Goal: Communication & Community: Ask a question

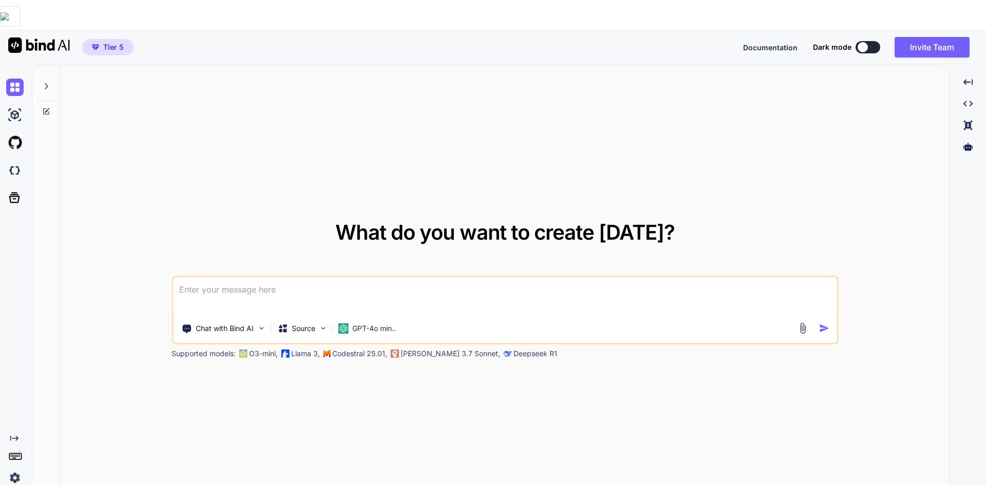
click at [13, 470] on img at bounding box center [14, 478] width 17 height 17
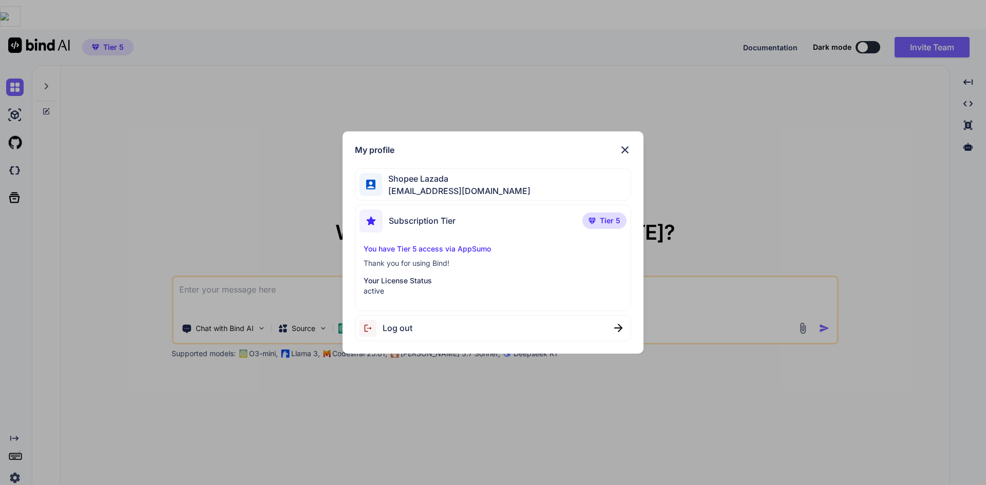
click at [499, 342] on div "My profile Shopee Lazada [EMAIL_ADDRESS][DOMAIN_NAME] Subscription Tier Tier 5 …" at bounding box center [494, 243] width 302 height 222
click at [499, 340] on div "Log out" at bounding box center [493, 328] width 277 height 26
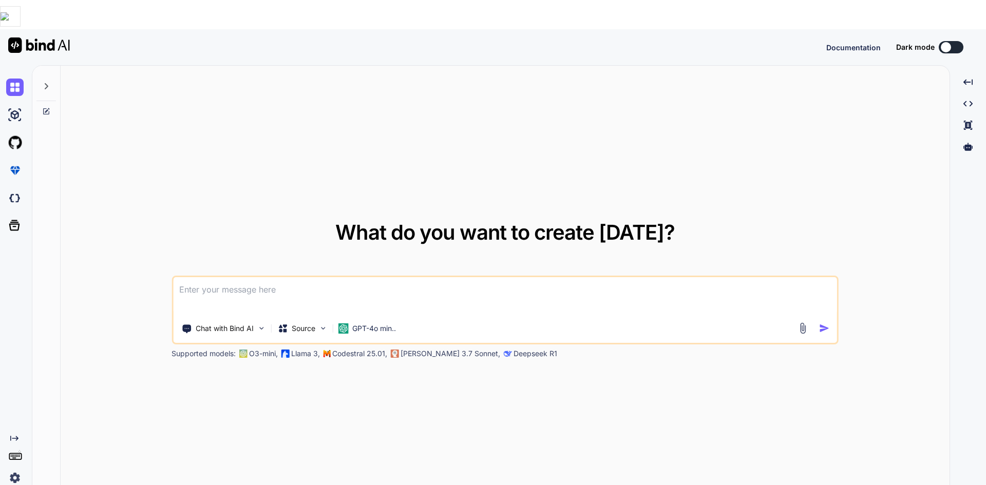
type textarea "x"
click at [960, 37] on button "Sign in" at bounding box center [941, 47] width 55 height 21
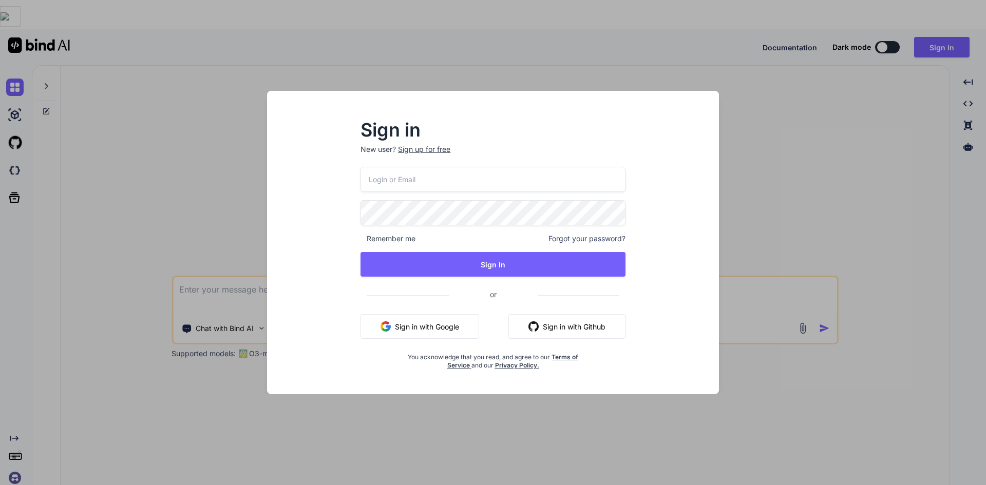
click at [605, 242] on span "Forgot your password?" at bounding box center [587, 239] width 77 height 10
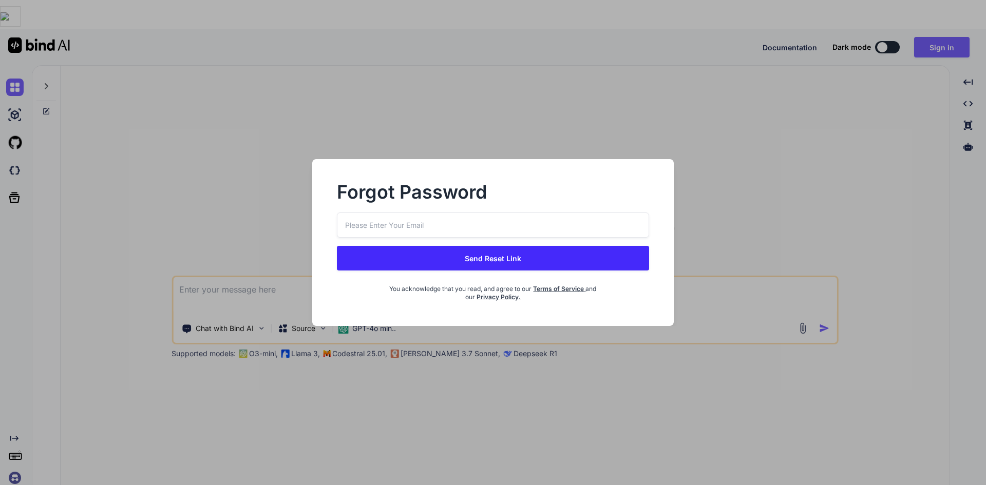
click at [504, 228] on input "email" at bounding box center [493, 225] width 312 height 25
paste input "[EMAIL_ADDRESS][DOMAIN_NAME]"
type input "[EMAIL_ADDRESS][DOMAIN_NAME]"
click at [509, 256] on button "Send Reset Link" at bounding box center [493, 258] width 312 height 25
click at [570, 253] on button "Send Reset Link" at bounding box center [493, 258] width 312 height 25
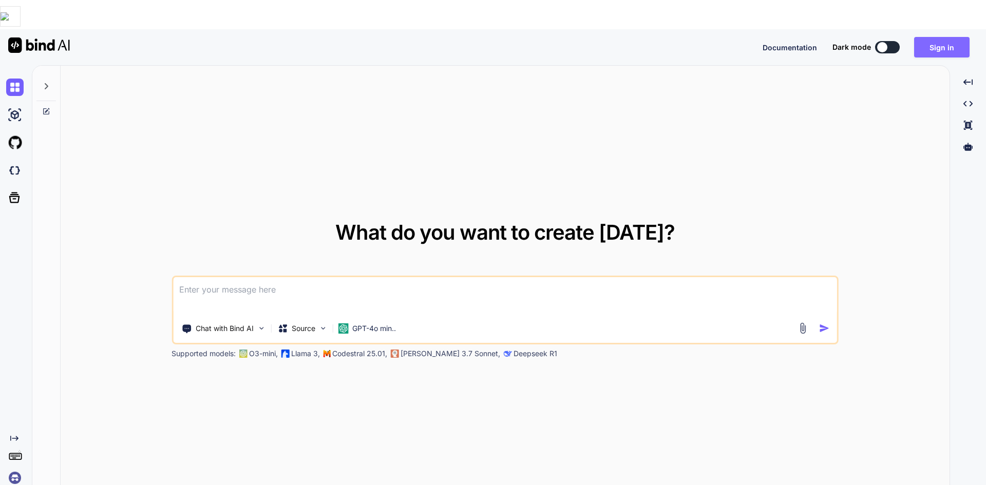
click at [928, 37] on button "Sign in" at bounding box center [941, 47] width 55 height 21
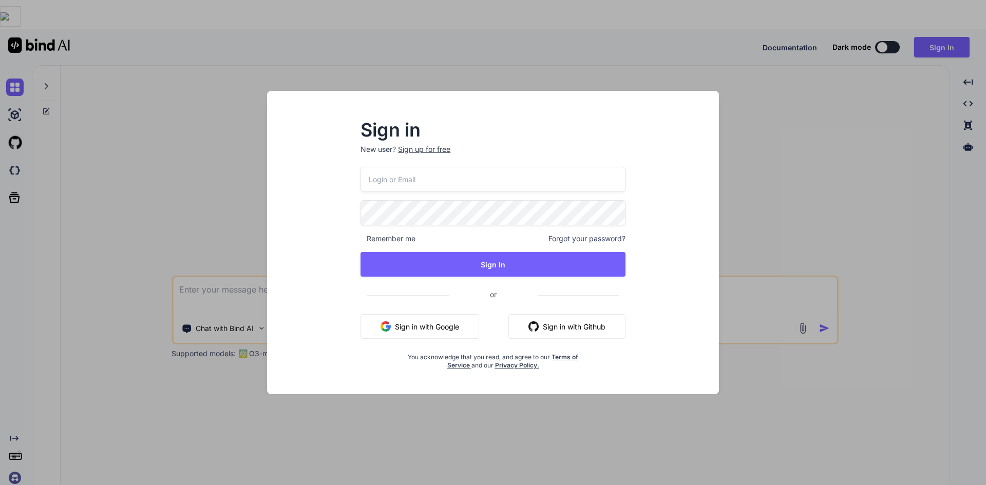
click at [417, 172] on input "email" at bounding box center [493, 179] width 265 height 25
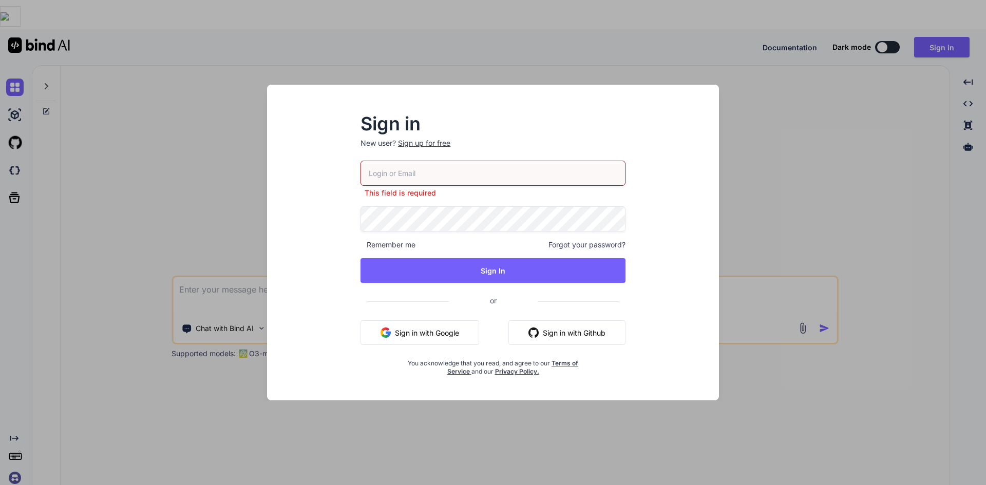
paste input "[EMAIL_ADDRESS][DOMAIN_NAME]"
type input "[EMAIL_ADDRESS][DOMAIN_NAME]"
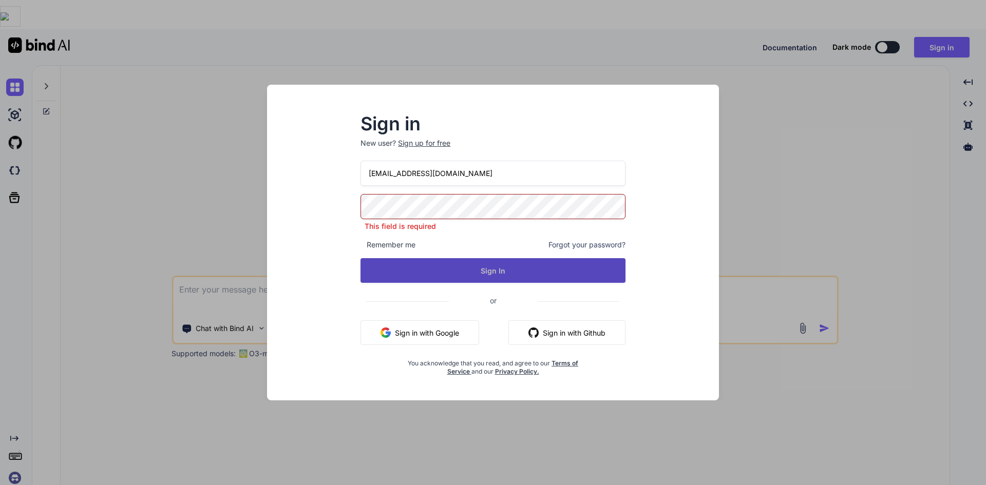
click at [514, 268] on button "Sign In" at bounding box center [493, 270] width 265 height 25
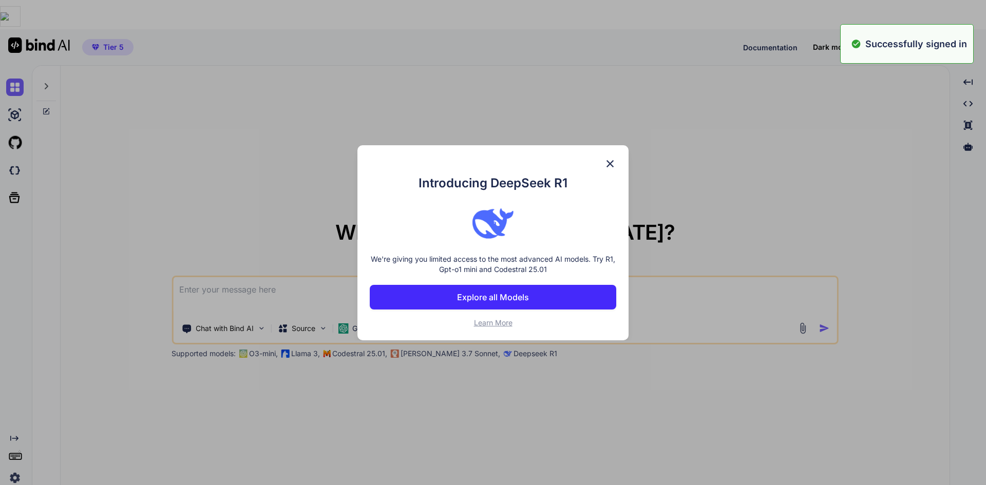
click at [609, 164] on img at bounding box center [610, 164] width 12 height 12
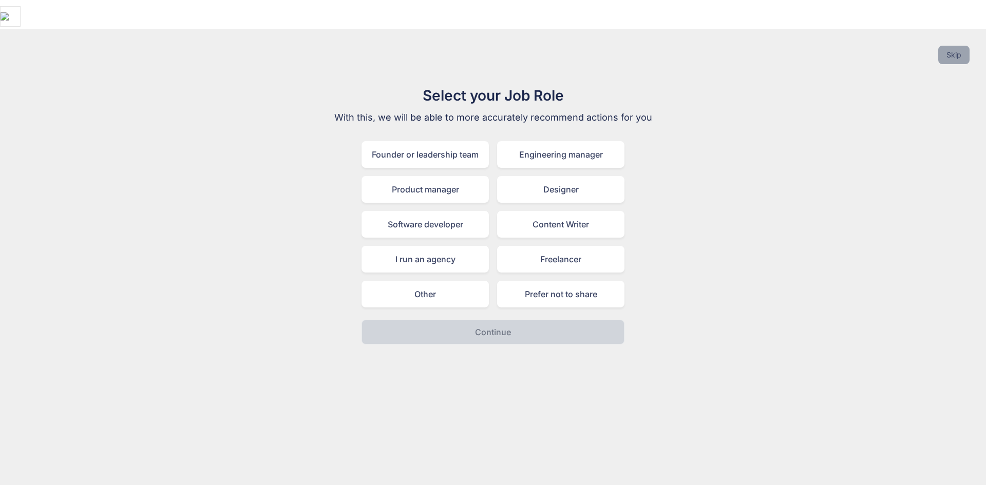
click at [953, 46] on button "Skip" at bounding box center [953, 55] width 31 height 18
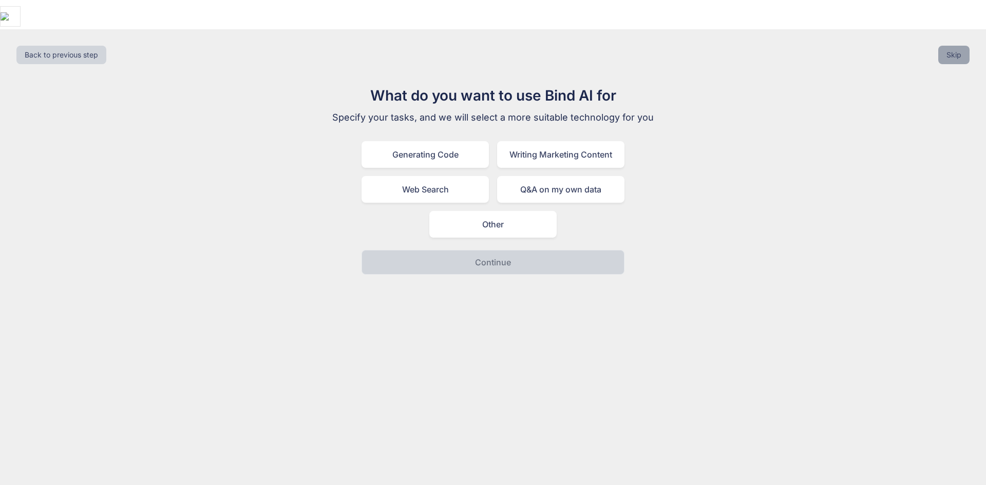
click at [960, 46] on button "Skip" at bounding box center [953, 55] width 31 height 18
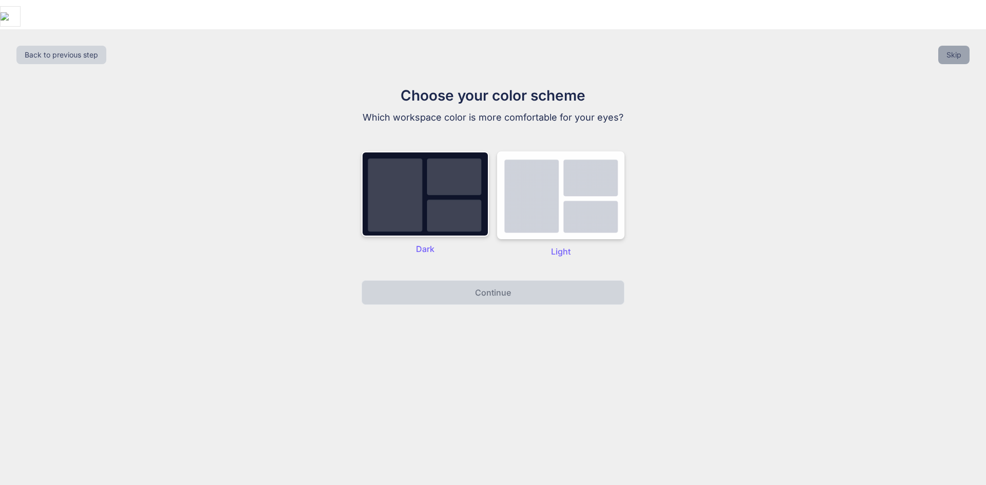
click at [960, 46] on button "Skip" at bounding box center [953, 55] width 31 height 18
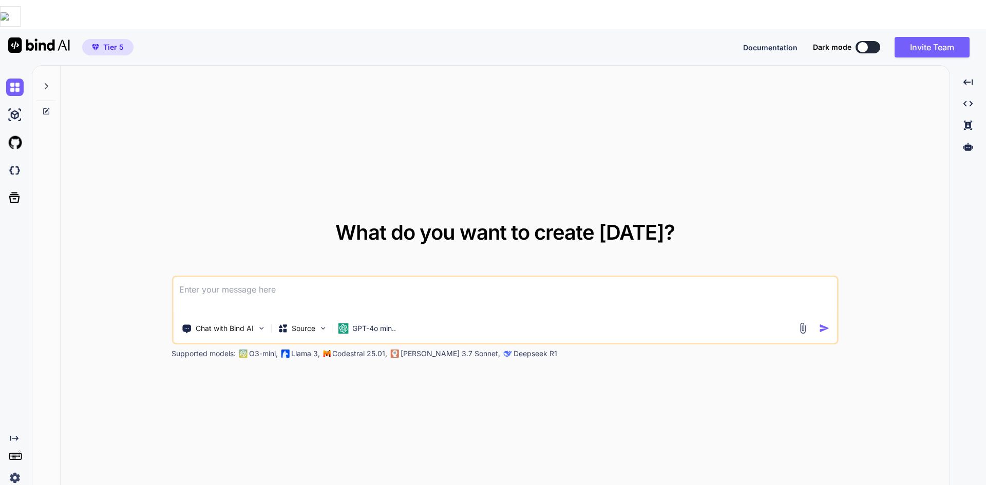
click at [14, 470] on img at bounding box center [14, 478] width 17 height 17
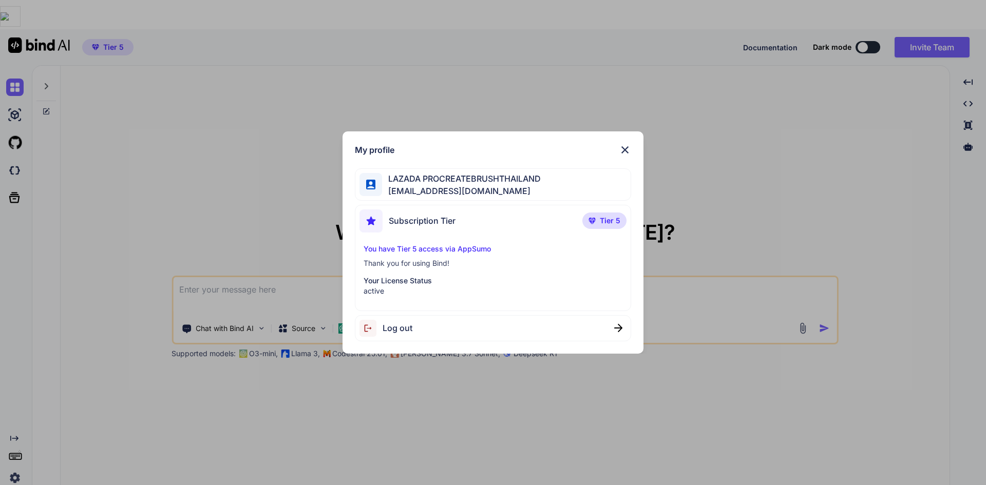
click at [683, 140] on div "My profile LAZADA PROCREATEBRUSHTHAILAND [EMAIL_ADDRESS][DOMAIN_NAME] Subscript…" at bounding box center [493, 242] width 986 height 485
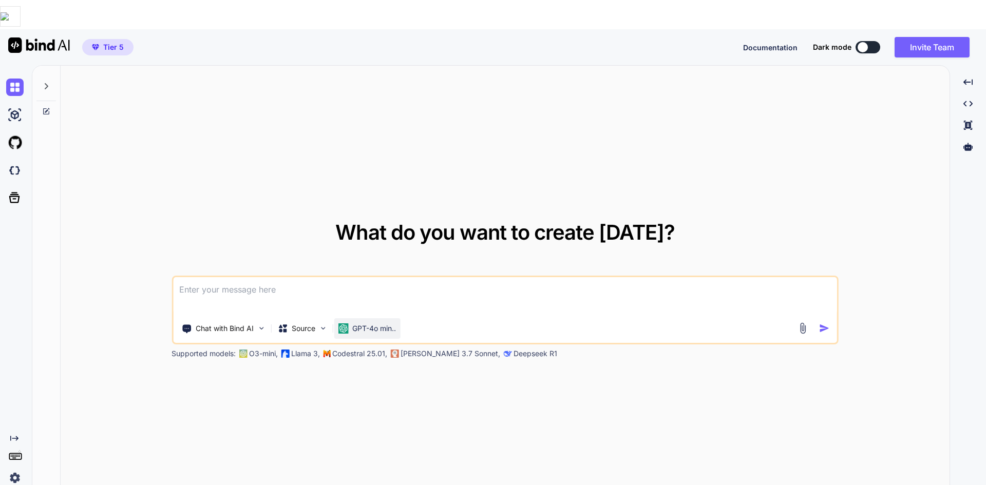
click at [362, 324] on p "GPT-4o min.." at bounding box center [374, 329] width 44 height 10
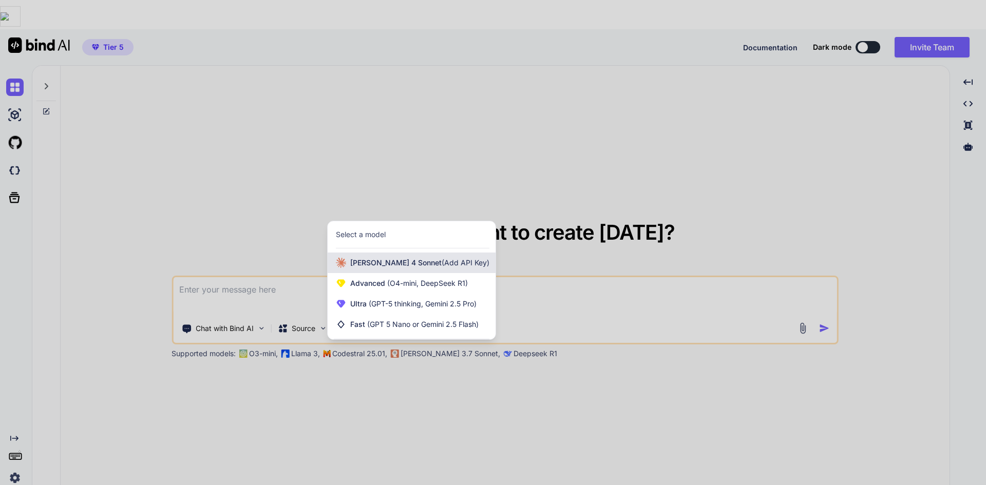
click at [429, 253] on div "[PERSON_NAME] 4 Sonnet (Add API Key)" at bounding box center [412, 263] width 168 height 21
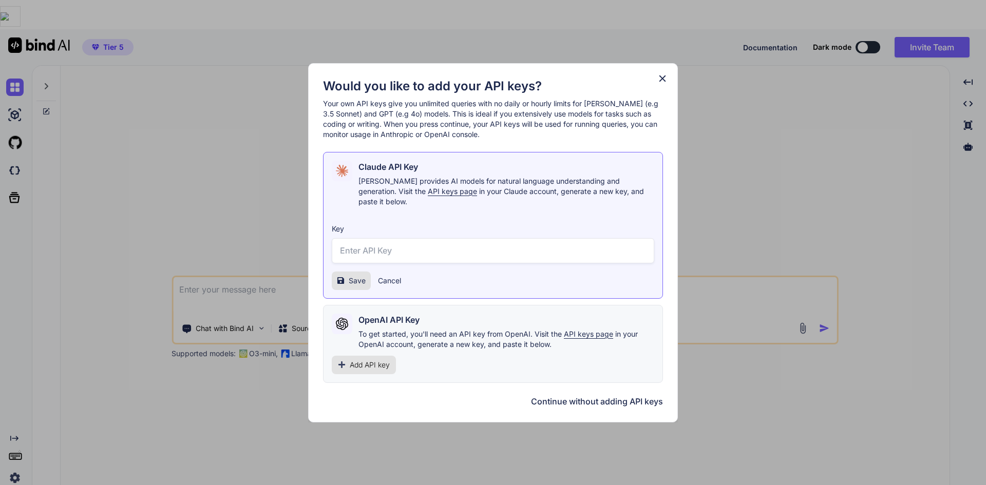
click at [663, 77] on div "Would you like to add your API keys? Your own API keys give you unlimited queri…" at bounding box center [493, 243] width 370 height 360
click at [619, 397] on button "Continue without adding API keys" at bounding box center [597, 402] width 132 height 12
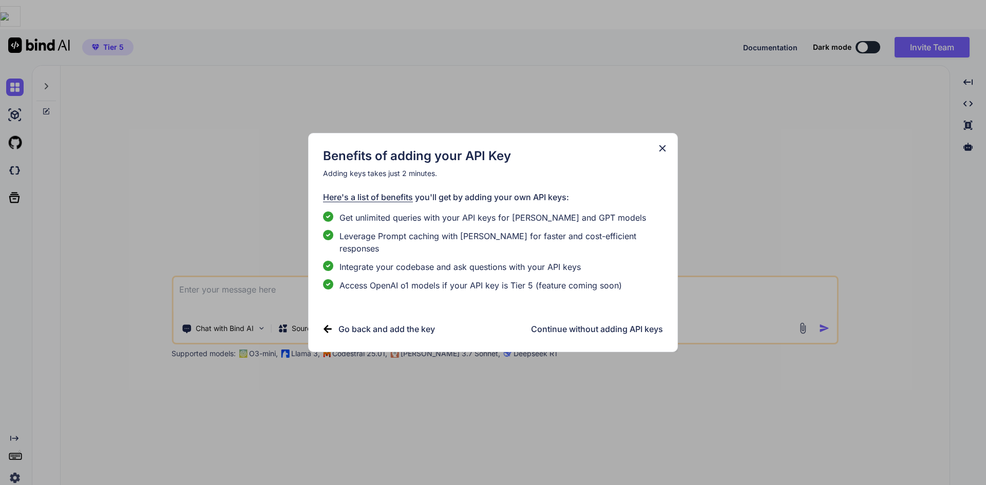
click at [567, 328] on h3 "Continue without adding API keys" at bounding box center [597, 329] width 132 height 12
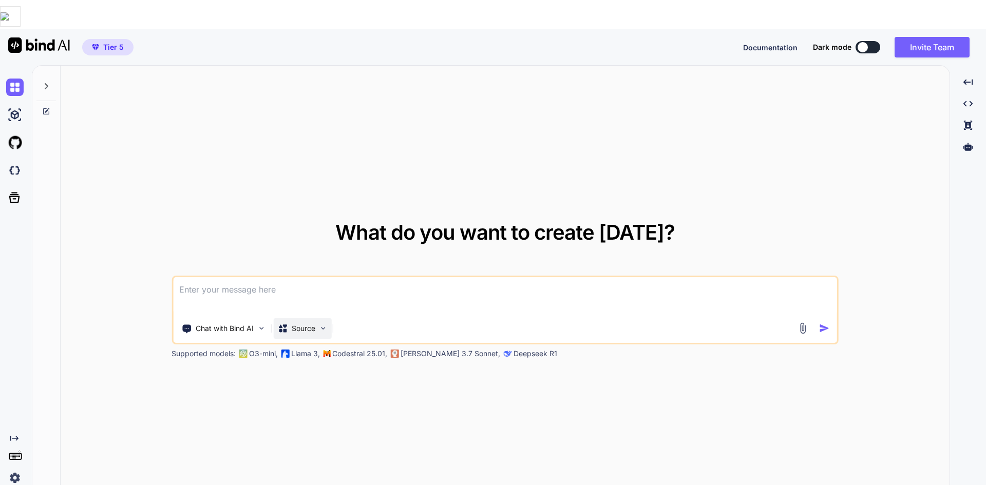
click at [321, 324] on img at bounding box center [322, 328] width 9 height 9
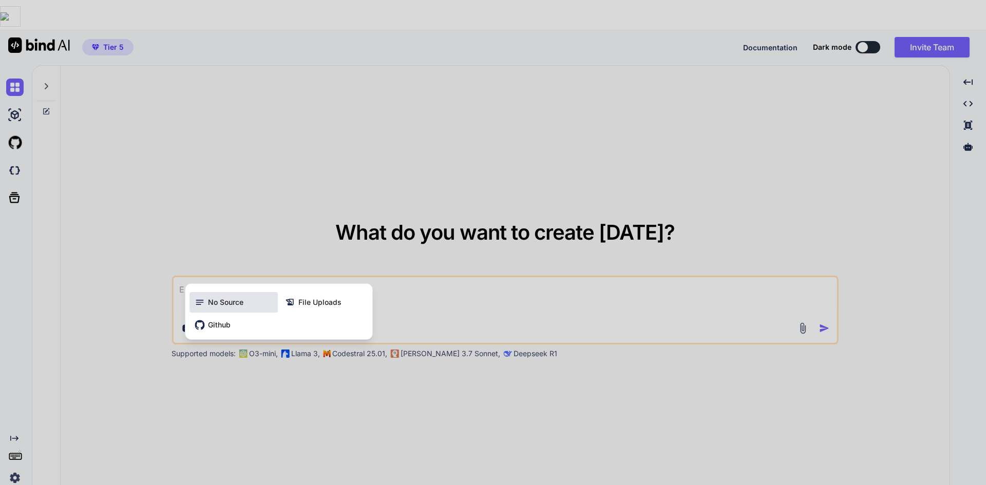
click at [236, 292] on div "No Source" at bounding box center [234, 302] width 88 height 21
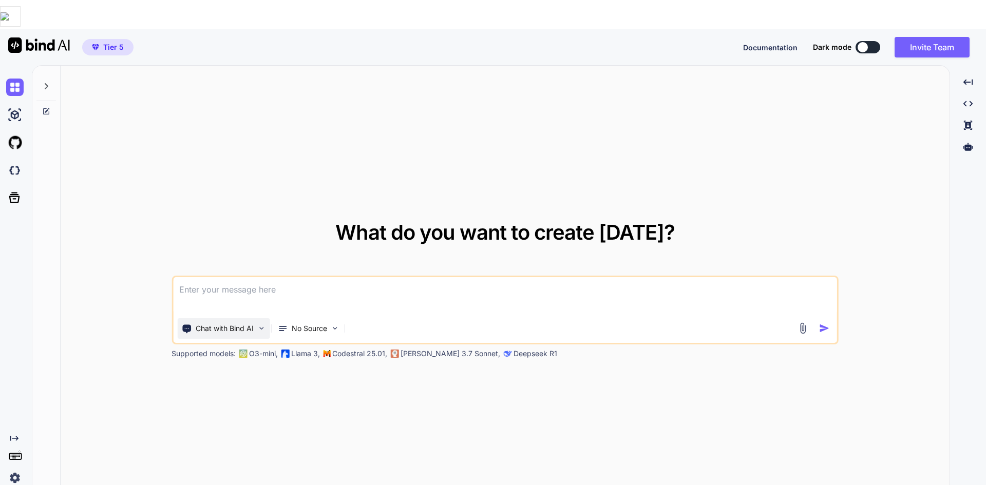
click at [229, 324] on p "Chat with Bind AI" at bounding box center [225, 329] width 58 height 10
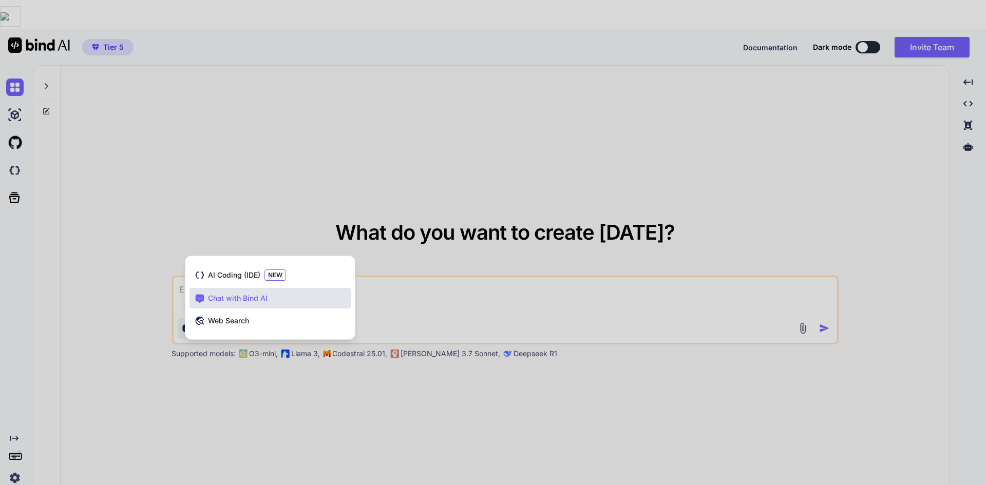
click at [263, 293] on span "Chat with Bind AI" at bounding box center [238, 298] width 60 height 10
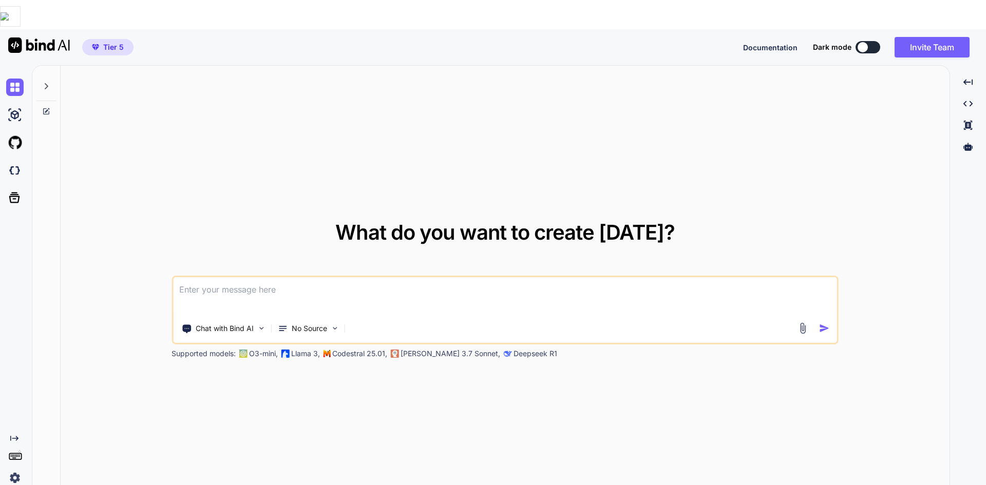
click at [411, 278] on textarea at bounding box center [505, 296] width 664 height 38
click at [275, 349] on p "O3-mini," at bounding box center [263, 354] width 29 height 10
click at [503, 314] on div "Chat with Bind AI No Source" at bounding box center [505, 310] width 667 height 69
click at [47, 82] on icon at bounding box center [46, 86] width 8 height 8
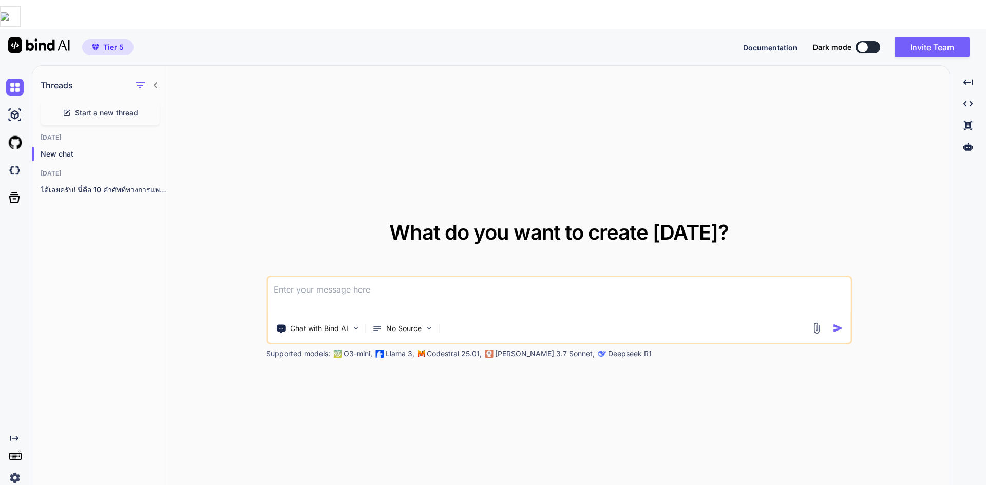
click at [84, 108] on span "Start a new thread" at bounding box center [106, 113] width 63 height 10
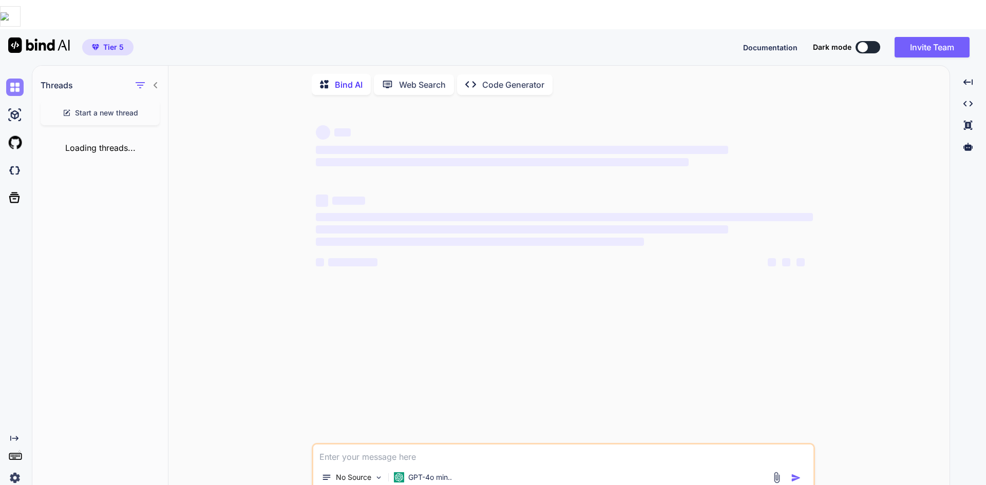
click at [8, 79] on img at bounding box center [14, 87] width 17 height 17
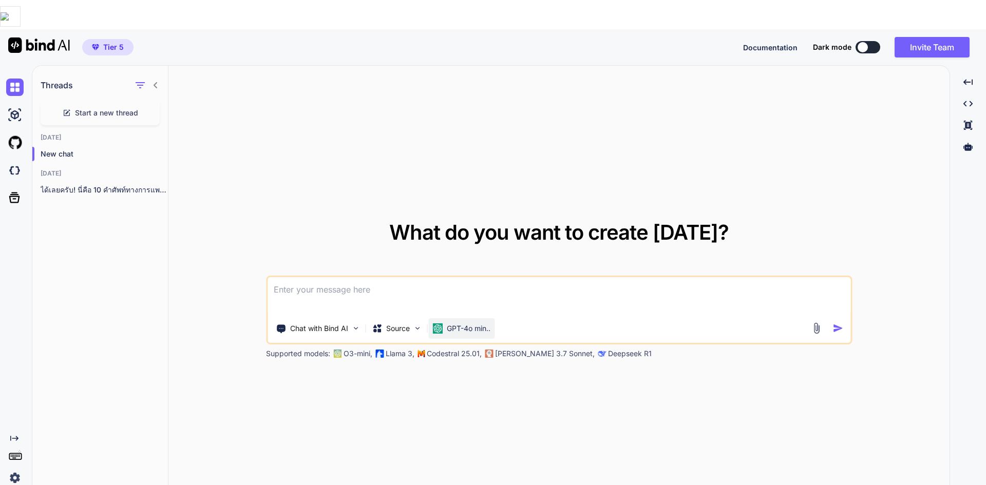
click at [466, 324] on p "GPT-4o min.." at bounding box center [469, 329] width 44 height 10
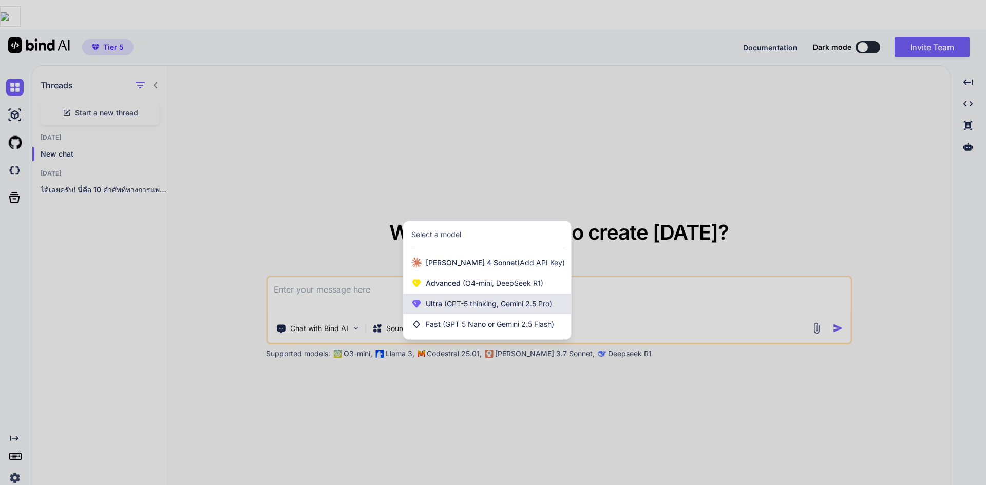
click at [527, 299] on span "(GPT-5 thinking, Gemini 2.5 Pro)" at bounding box center [497, 303] width 110 height 9
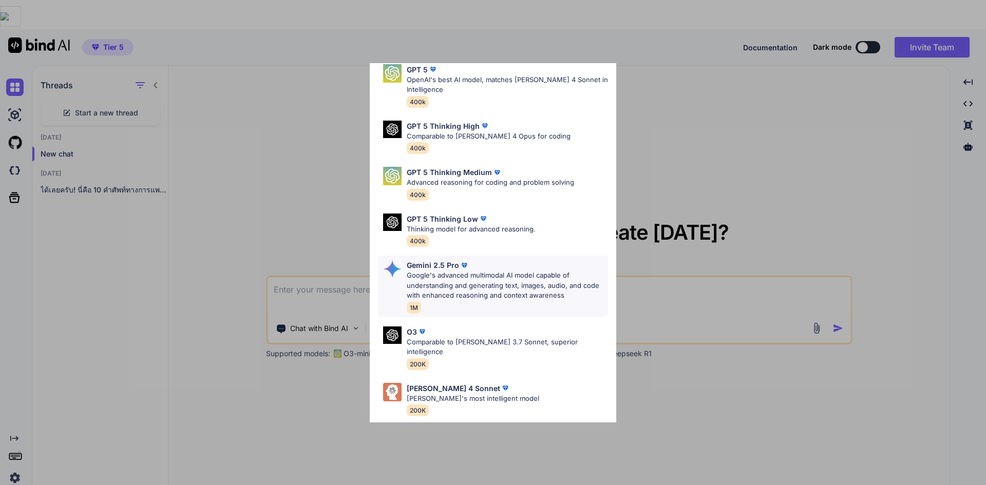
scroll to position [83, 0]
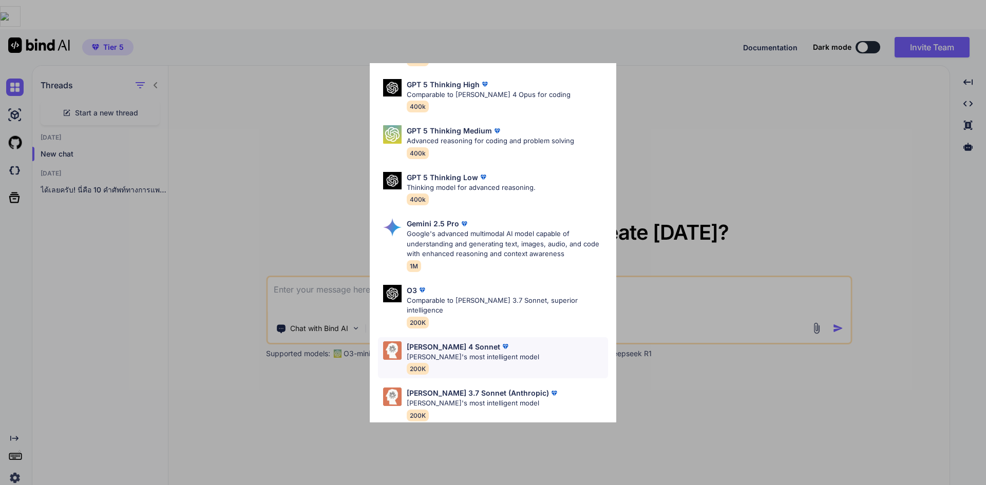
click at [500, 342] on img at bounding box center [505, 347] width 10 height 10
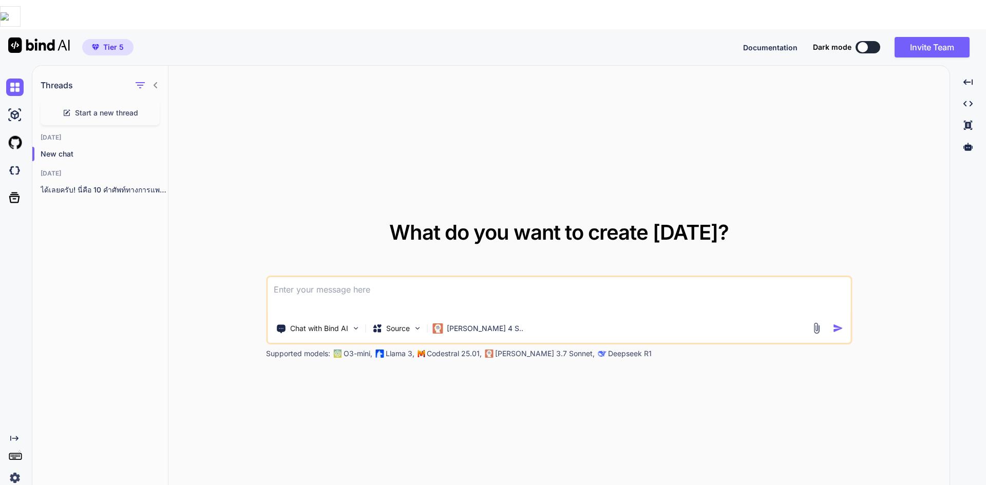
click at [459, 277] on textarea at bounding box center [559, 296] width 583 height 38
click at [368, 277] on textarea at bounding box center [559, 296] width 583 height 38
type textarea "x"
type textarea "1"
type textarea "x"
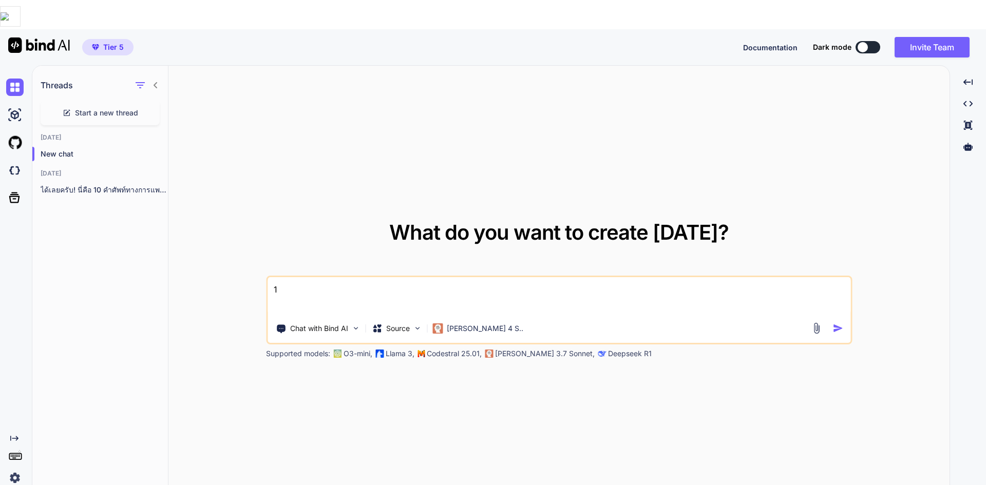
type textarea "10"
type textarea "x"
type textarea "100"
type textarea "x"
type textarea "1000"
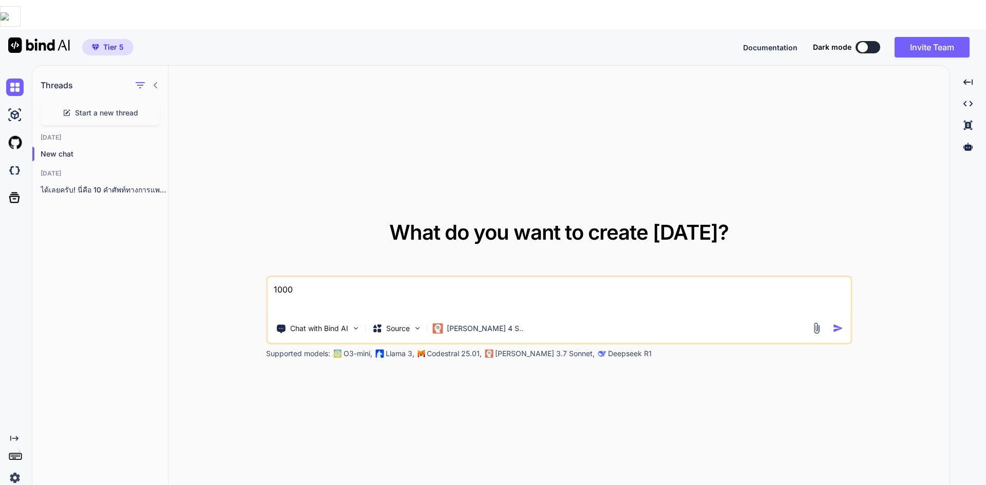
type textarea "x"
type textarea "10000"
type textarea "x"
type textarea "100000"
type textarea "x"
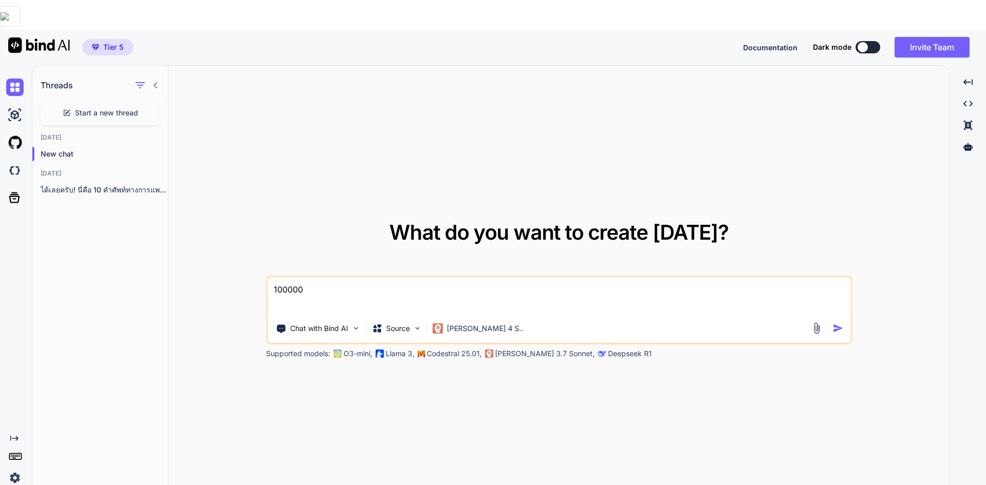
type textarea "100000"
type textarea "x"
type textarea "100000"
type textarea "x"
type textarea "10000"
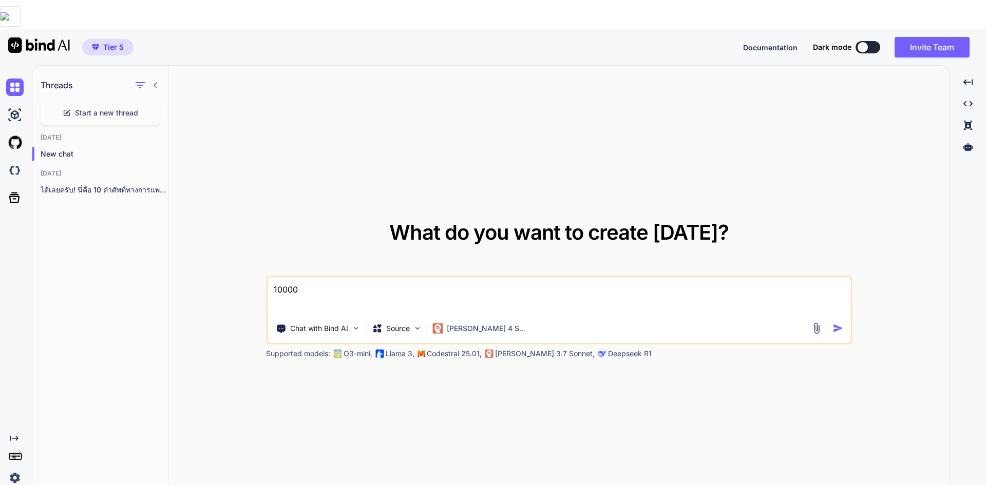
type textarea "x"
type textarea "10000"
type textarea "x"
type textarea "10000 v"
type textarea "x"
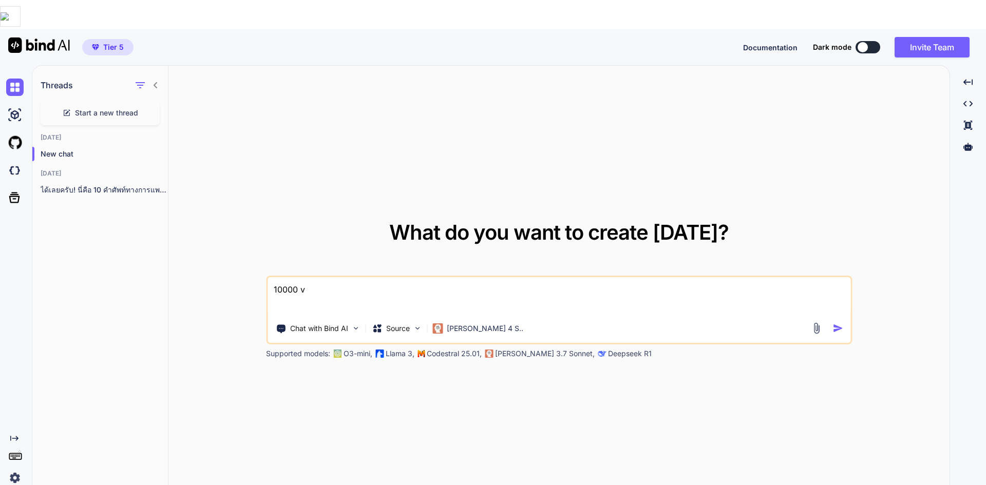
type textarea "10000 vo"
type textarea "x"
type textarea "10000 voc"
type textarea "x"
type textarea "10000 voca"
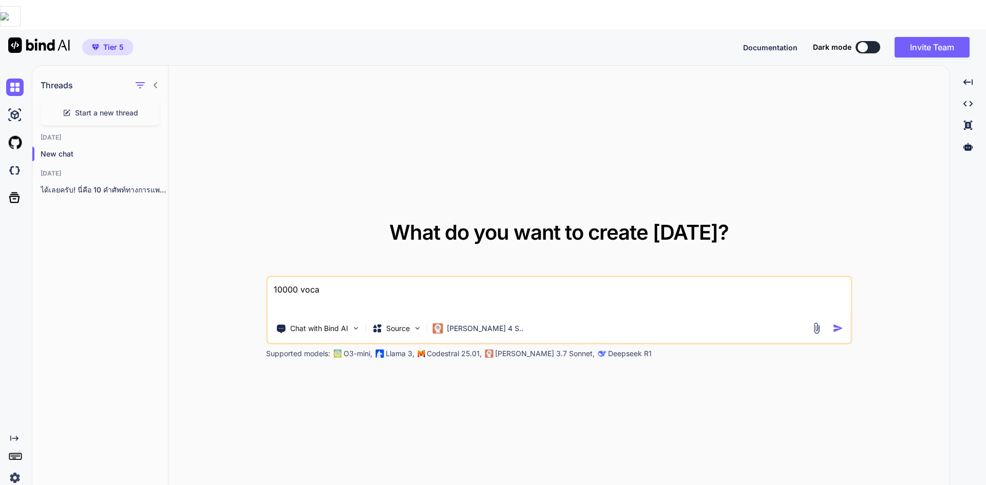
type textarea "x"
type textarea "10000 vocab"
type textarea "x"
type textarea "10000 vocabu"
type textarea "x"
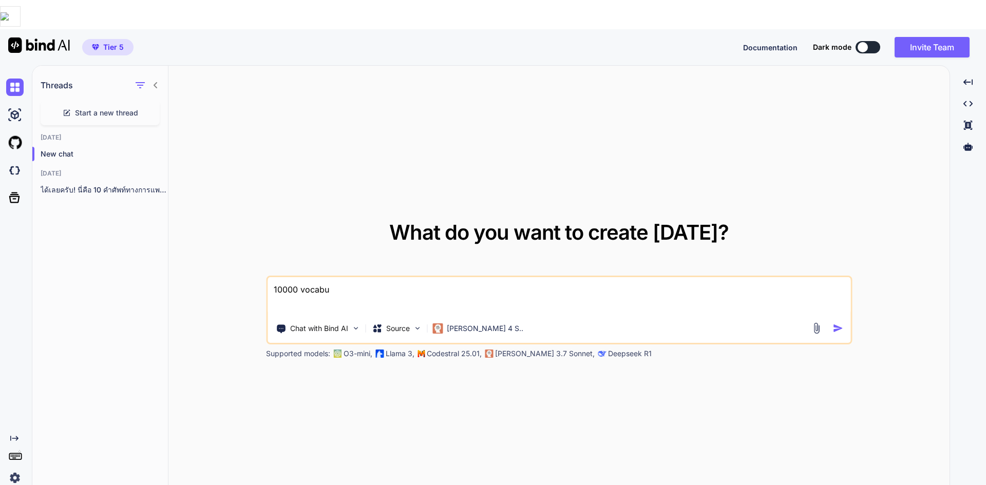
type textarea "10000 vocabul"
type textarea "x"
type textarea "10000 vocabula"
type textarea "x"
type textarea "10000 vocabular"
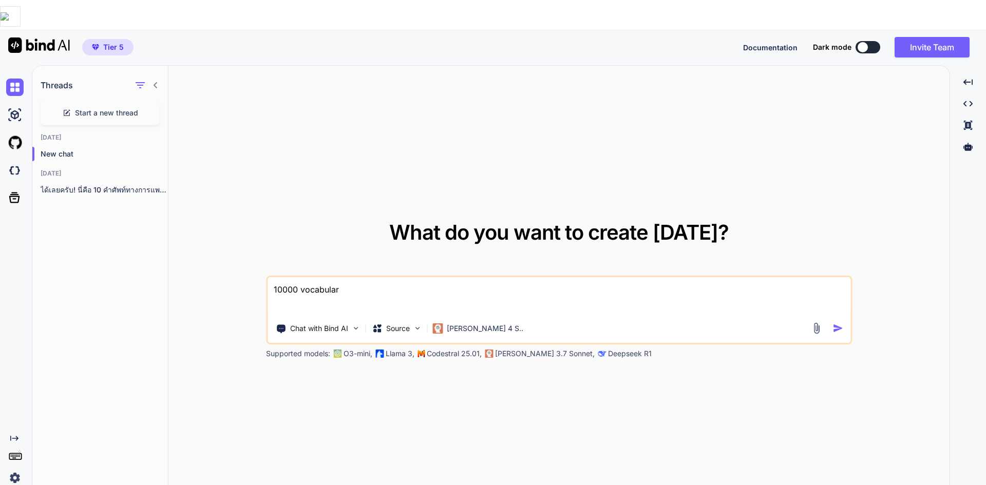
type textarea "x"
type textarea "10000 vocabulary"
type textarea "x"
type textarea "10000 vocabulary"
type textarea "x"
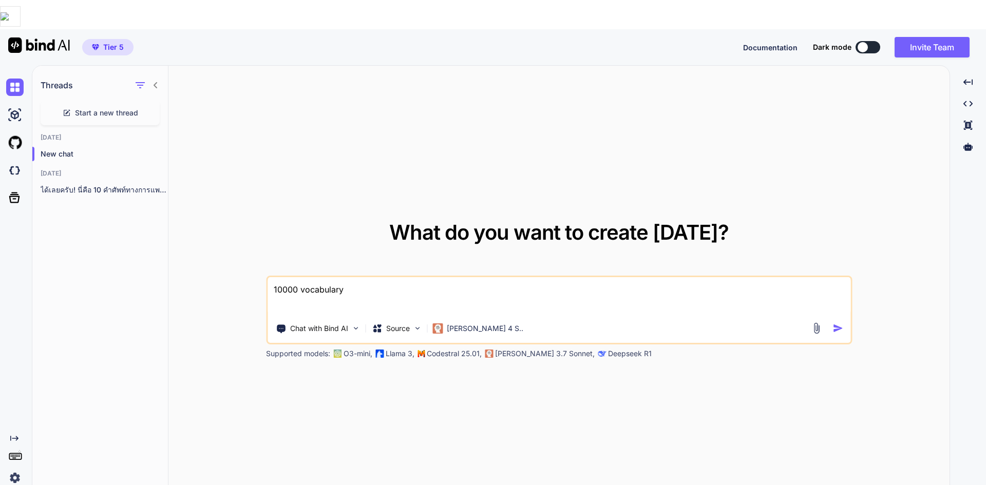
type textarea "10000 vocabulary แ"
type textarea "x"
type textarea "10000 vocabulary แป"
type textarea "x"
type textarea "10000 vocabulary แปล"
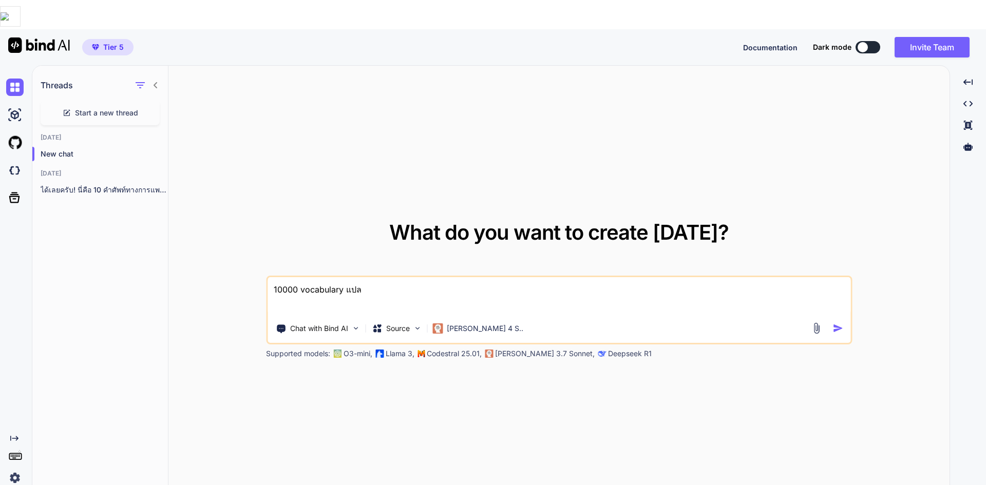
type textarea "x"
type textarea "10000 vocabulary แปลไ"
type textarea "x"
type textarea "10000 vocabulary แปลไท"
type textarea "x"
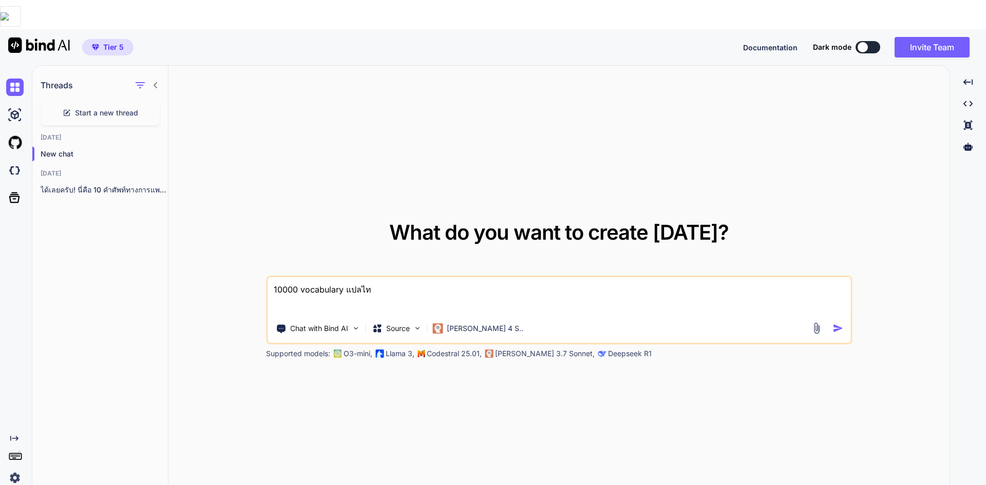
type textarea "10000 vocabulary แปลไทย"
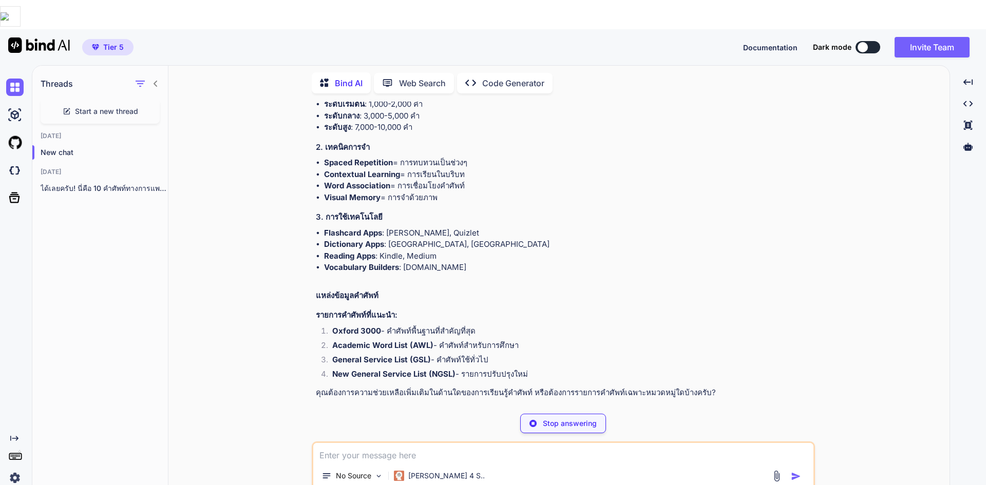
scroll to position [744, 0]
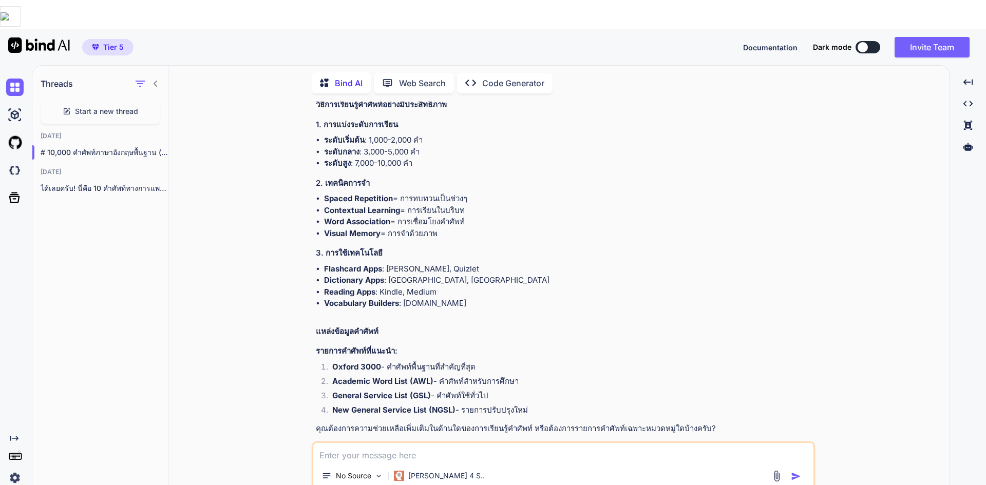
click at [428, 443] on textarea at bounding box center [563, 452] width 500 height 18
type textarea "x"
type textarea "ส"
type textarea "x"
type textarea "ส่"
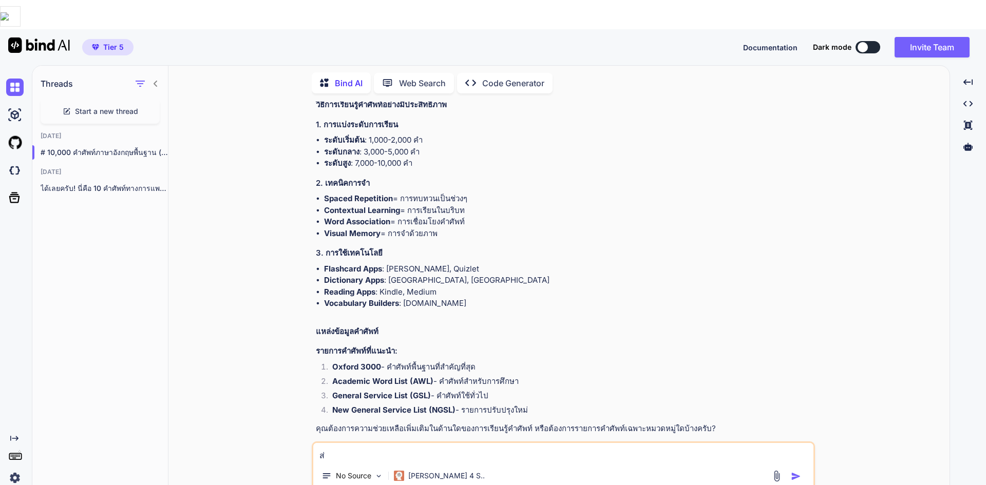
type textarea "x"
type textarea "ส่ง"
type textarea "x"
type textarea "ส่ง"
type textarea "x"
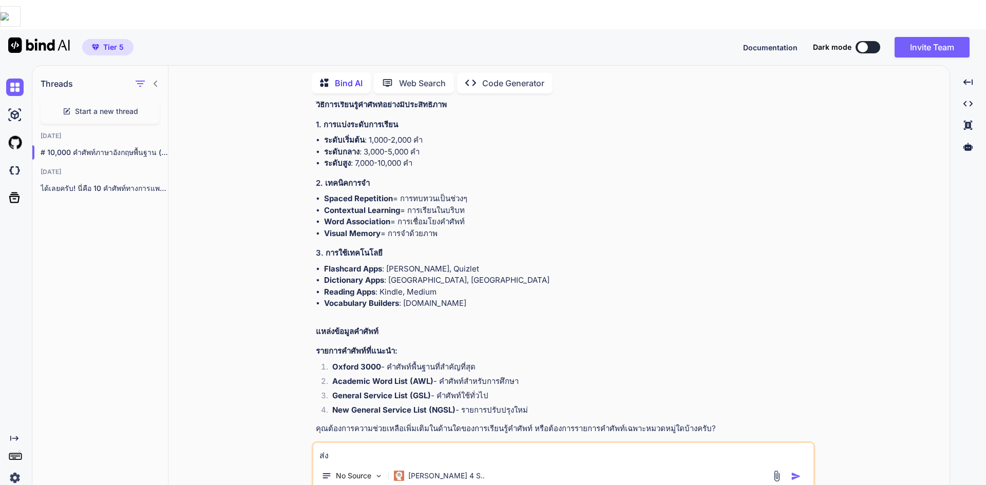
type textarea "ส่ง"
type textarea "x"
type textarea "ส่"
type textarea "x"
type textarea "ส่ม"
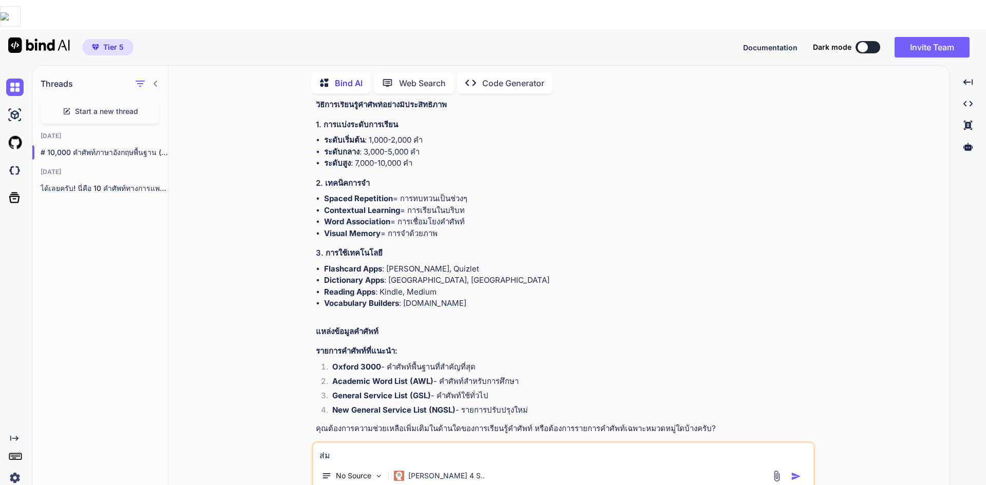
type textarea "x"
type textarea "ส่มา"
type textarea "x"
type textarea "ส่ม"
type textarea "x"
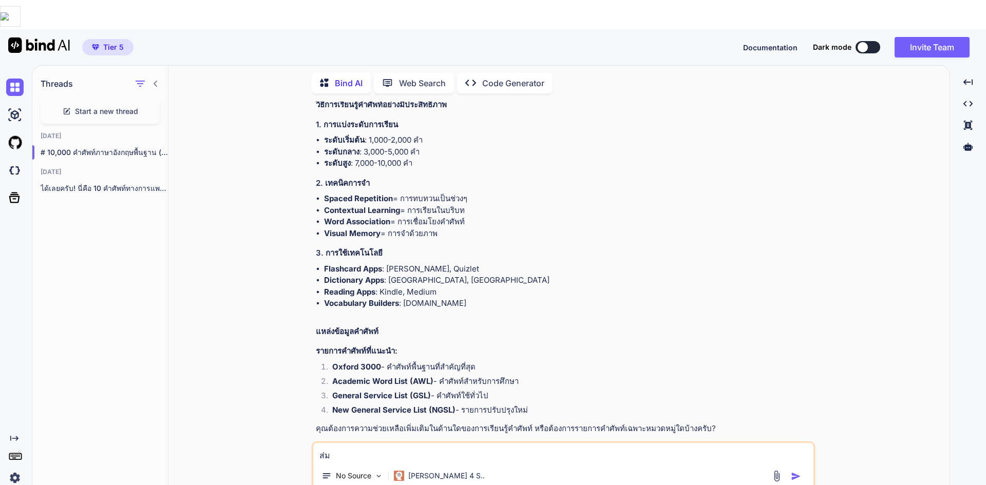
type textarea "ส่"
type textarea "x"
type textarea "ส่ง"
type textarea "x"
type textarea "ส่งม"
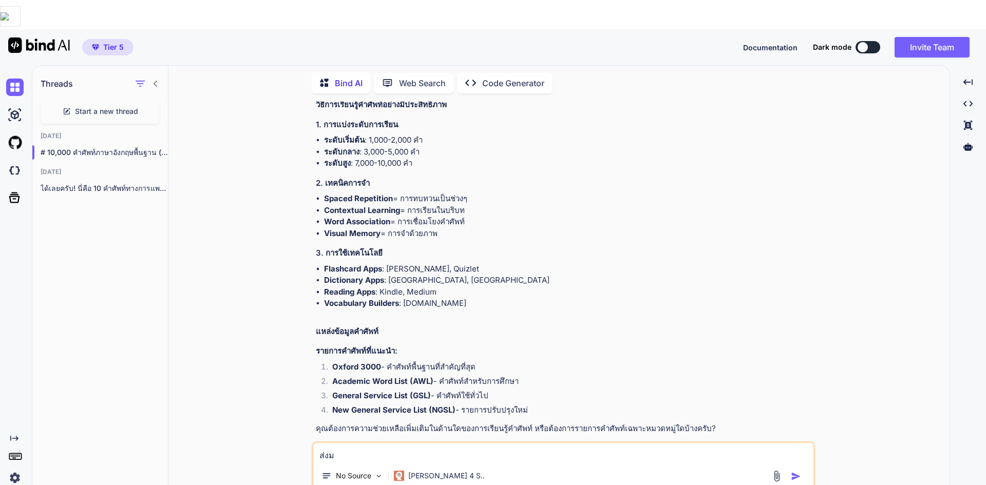
type textarea "x"
type textarea "ส่งมา"
type textarea "x"
type textarea "ส่งมา"
type textarea "x"
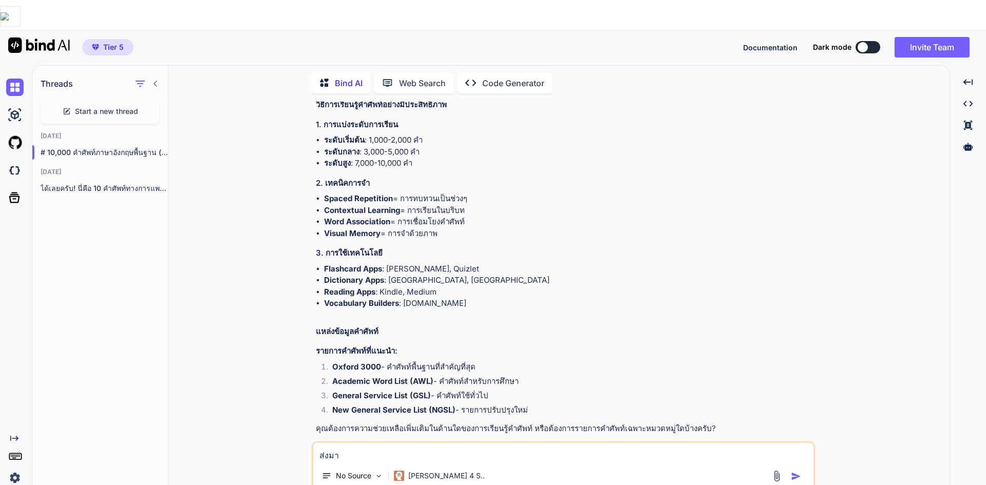
type textarea "ส่งมา 1"
type textarea "x"
type textarea "ส่งมา 10"
type textarea "x"
type textarea "ส่งมา 100"
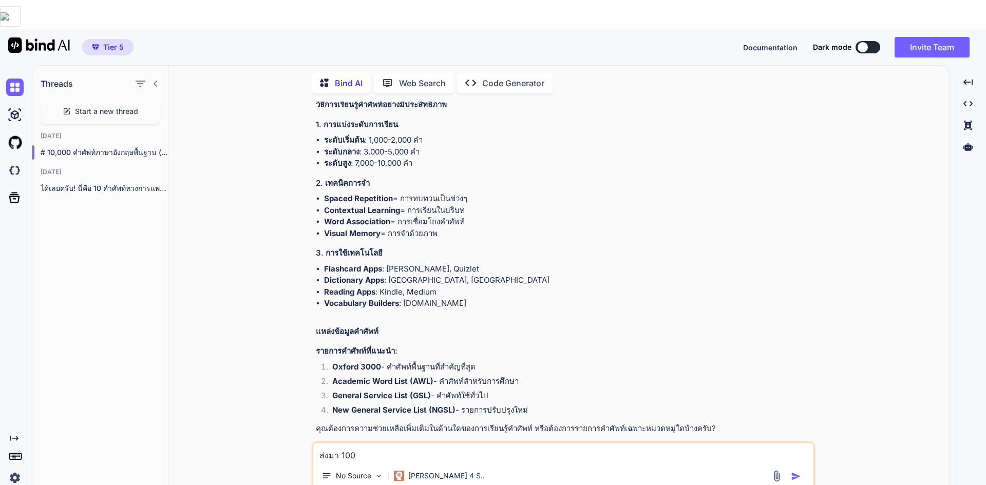
type textarea "x"
type textarea "ส่งมา 1000"
type textarea "x"
type textarea "ส่งมา 10000"
type textarea "x"
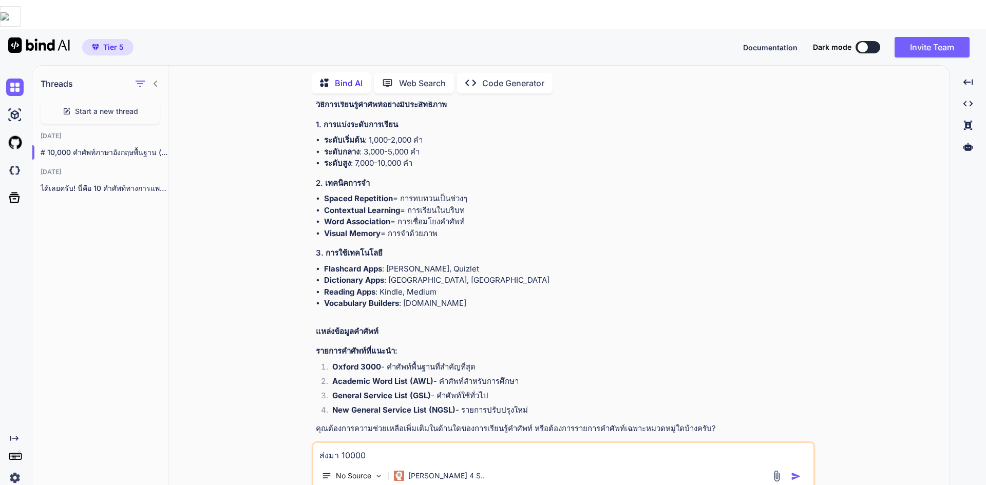
type textarea "ส่งมา 10000ค"
type textarea "x"
type textarea "ส่งมา 10000คำ"
type textarea "x"
type textarea "ส่งมา 10000คำ"
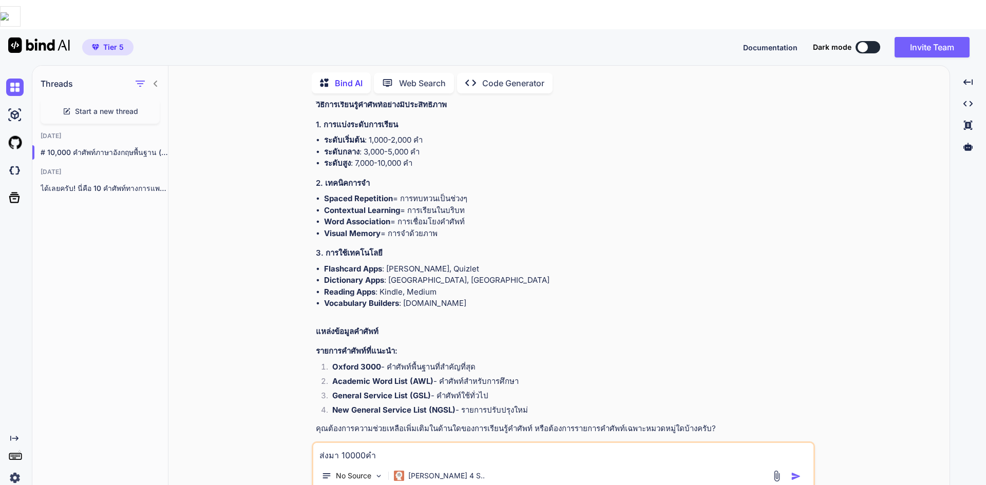
type textarea "x"
type textarea "ส่งมา 10000คำ ค"
type textarea "x"
type textarea "ส่งมา 10000คำ คร"
type textarea "x"
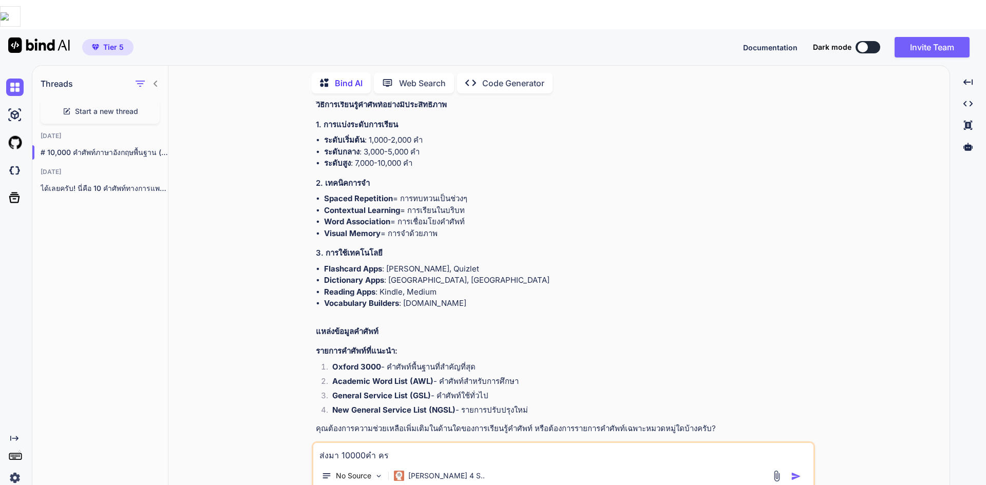
type textarea "ส่งมา 10000คำ ครั"
type textarea "x"
type textarea "ส่งมา 10000คำ ครั้"
type textarea "x"
type textarea "ส่งมา 10000คำ ครั้ง"
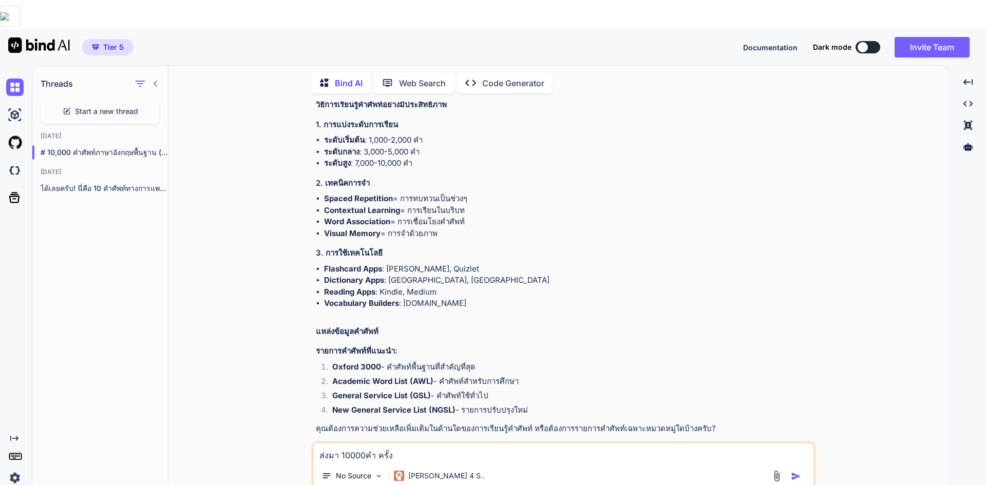
type textarea "x"
type textarea "ส่งมา 10000คำ ครั้งเ"
type textarea "x"
type textarea "ส่งมา 10000คำ ครั้งเด"
type textarea "x"
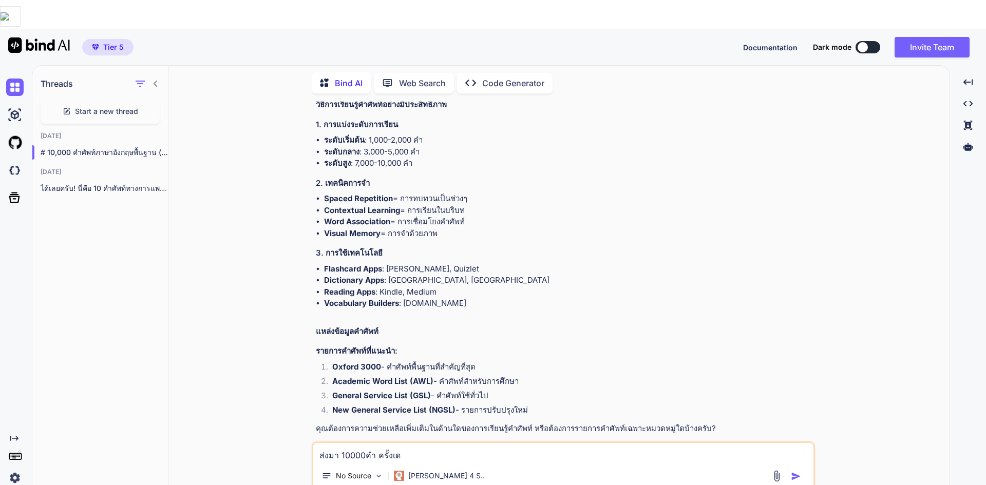
type textarea "ส่งมา 10000คำ ครั้งเดั"
type textarea "x"
type textarea "ส่งมา 10000คำ ครั้งเด"
type textarea "x"
type textarea "ส่งมา 10000คำ ครั้งเดี"
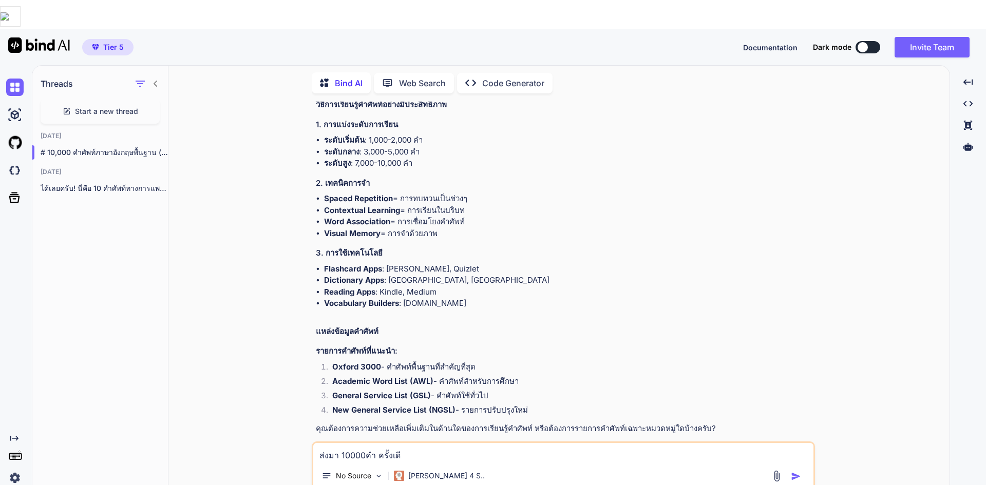
type textarea "x"
type textarea "ส่งมา 10000คำ ครั้งเดีย"
type textarea "x"
type textarea "ส่งมา 10000คำ ครั้งเดียว"
type textarea "x"
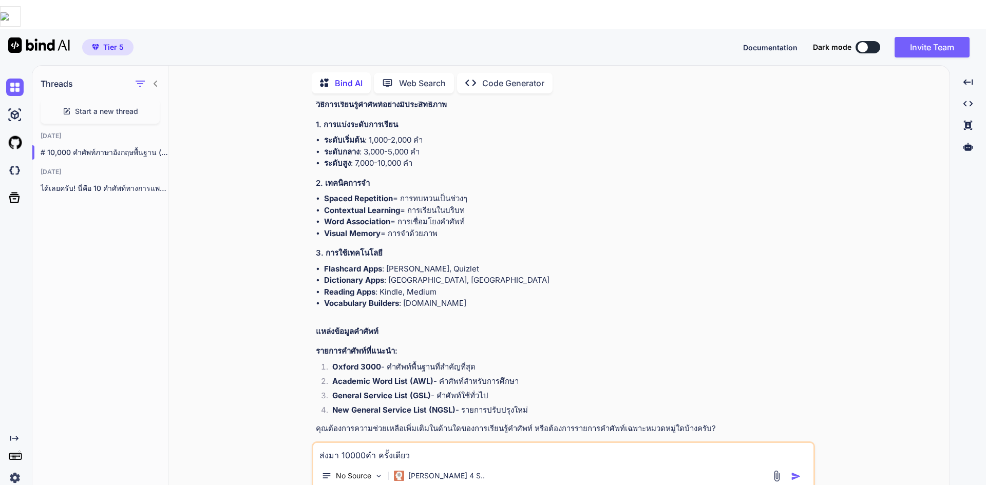
type textarea "ส่งมา 10000คำ ครั้งเดียว"
type textarea "x"
type textarea "ส่งมา 10000คำ ครั้งเดียว ไ"
type textarea "x"
type textarea "ส่งมา 10000คำ ครั้งเดียว ไม"
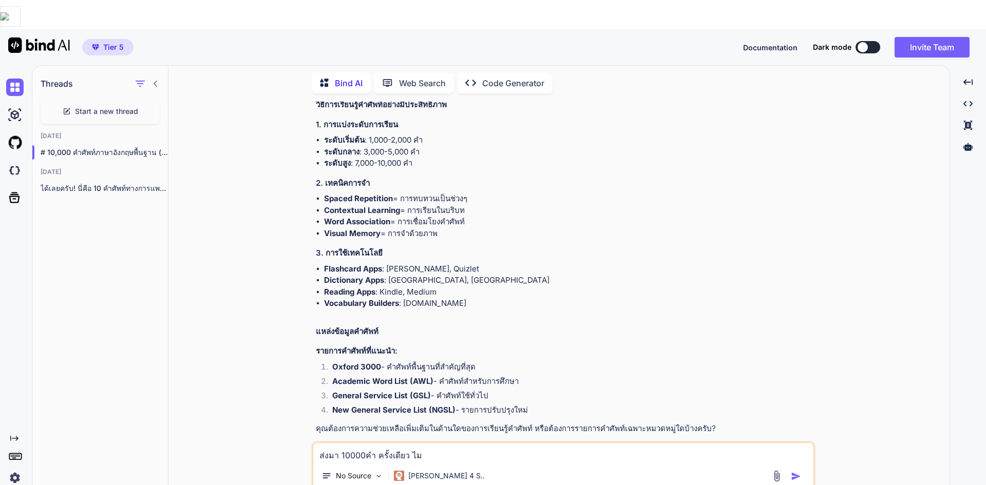
type textarea "x"
type textarea "ส่งมา 10000คำ ครั้งเดียว ไม่"
type textarea "x"
type textarea "ส่งมา 10000คำ ครั้งเดียว ไม่ต"
type textarea "x"
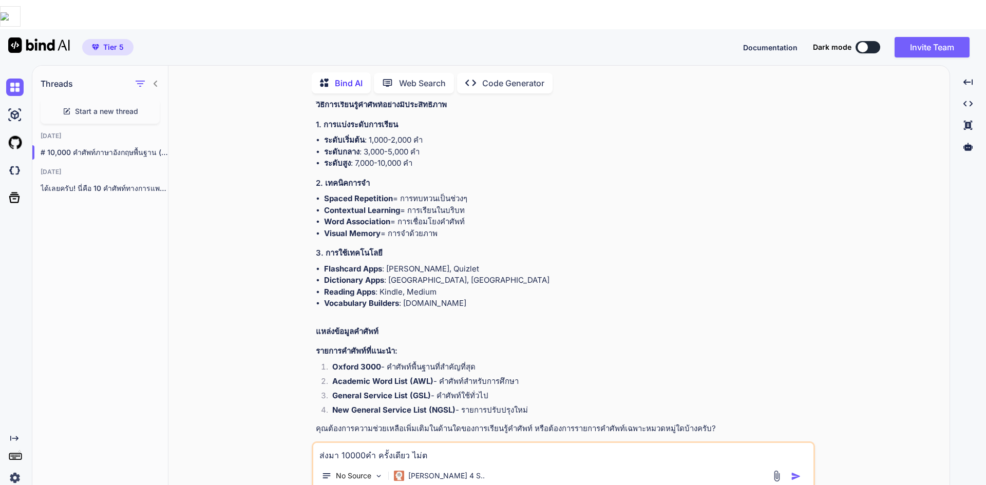
type textarea "ส่งมา 10000คำ ครั้งเดียว ไม่ต้"
type textarea "x"
type textarea "ส่งมา 10000คำ ครั้งเดียว ไม่ต้อ"
type textarea "x"
type textarea "ส่งมา 10000คำ ครั้งเดียว ไม่ต้อง"
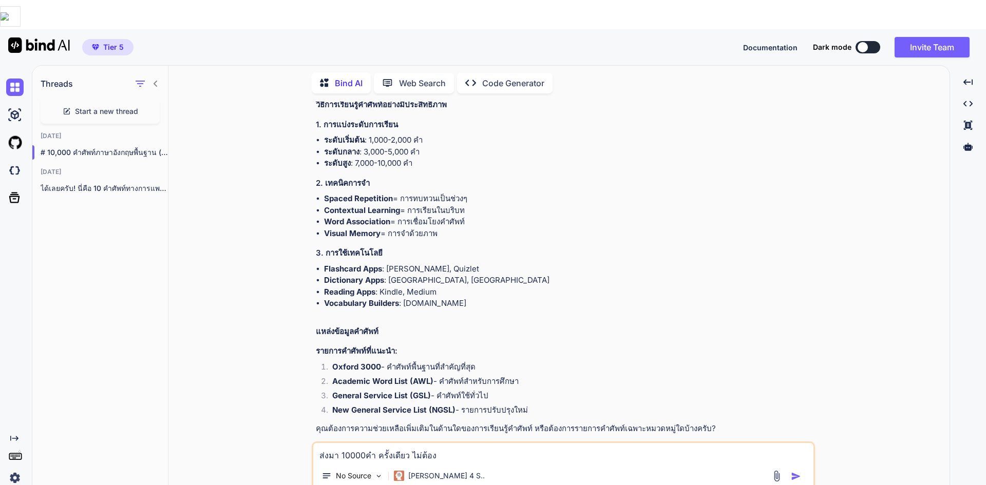
type textarea "x"
type textarea "ส่งมา 10000คำ ครั้งเดียว ไม่ต้องถ"
type textarea "x"
type textarea "ส่งมา 10000คำ ครั้งเดียว ไม่ต้องถา"
type textarea "x"
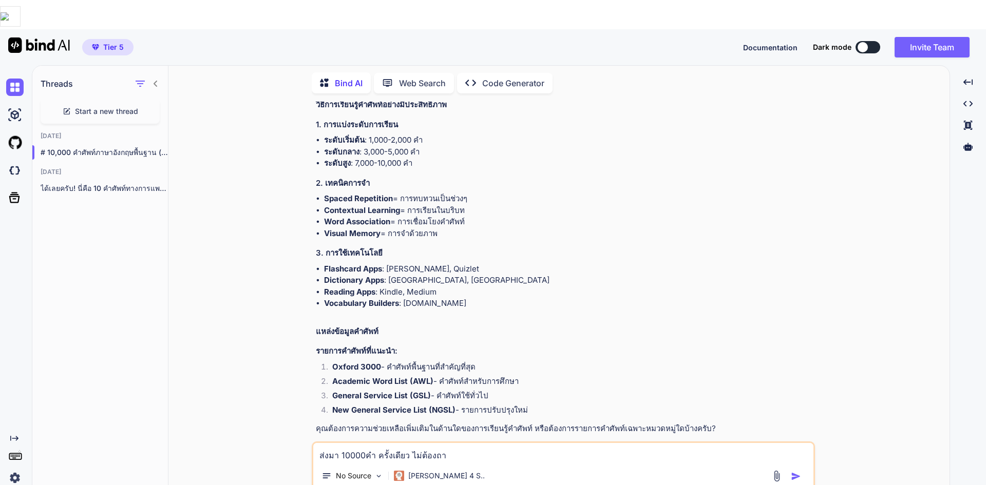
type textarea "ส่งมา 10000คำ ครั้งเดียว ไม่ต้องถาม"
type textarea "x"
type textarea "ส่งมา 10000คำ ครั้งเดียว ไม่ต้องถามอ"
type textarea "x"
type textarea "ส่งมา 10000คำ ครั้งเดียว ไม่ต้องถามอี"
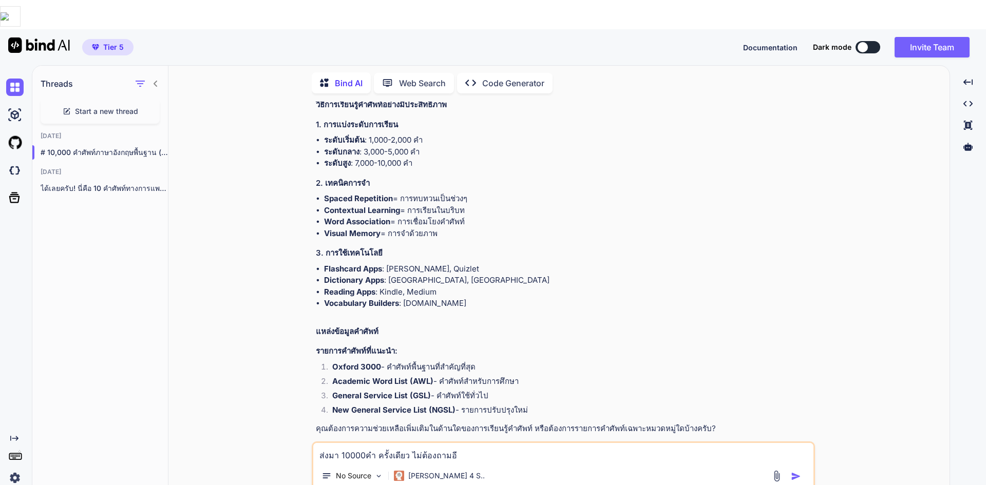
type textarea "x"
type textarea "ส่งมา 10000คำ ครั้งเดียว ไม่ต้องถามอีก"
type textarea "x"
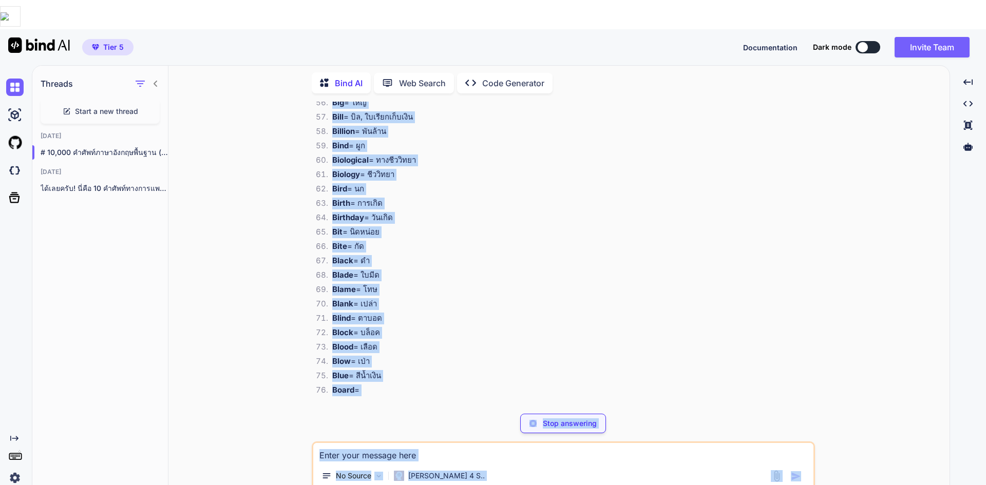
scroll to position [4947, 0]
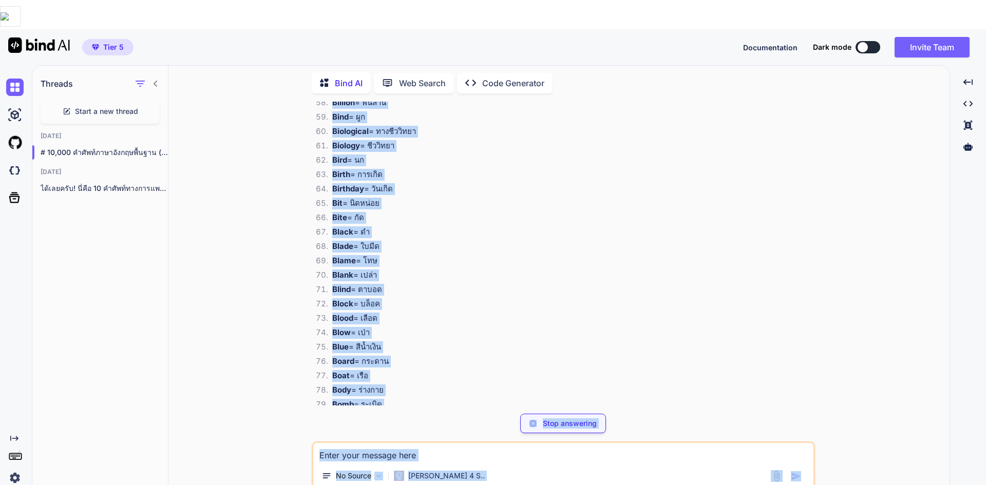
drag, startPoint x: 347, startPoint y: 275, endPoint x: 520, endPoint y: 190, distance: 193.0
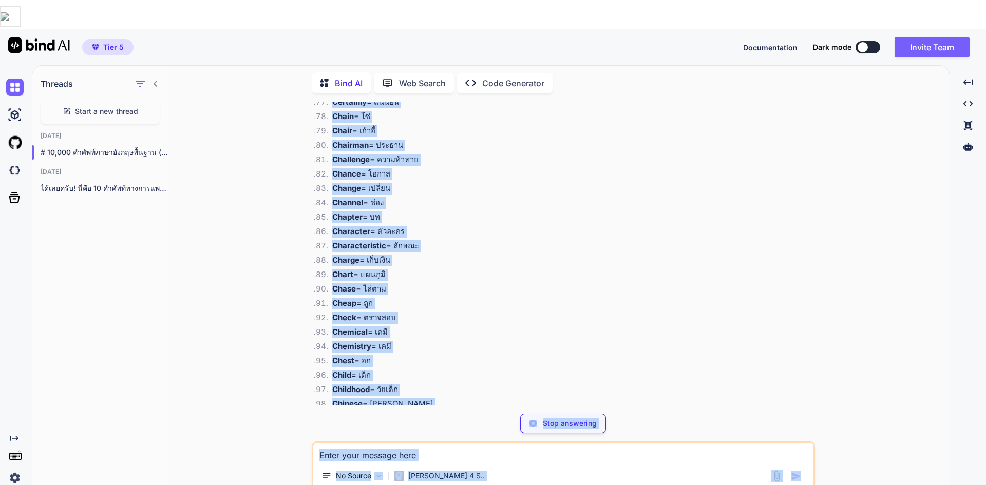
scroll to position [6677, 0]
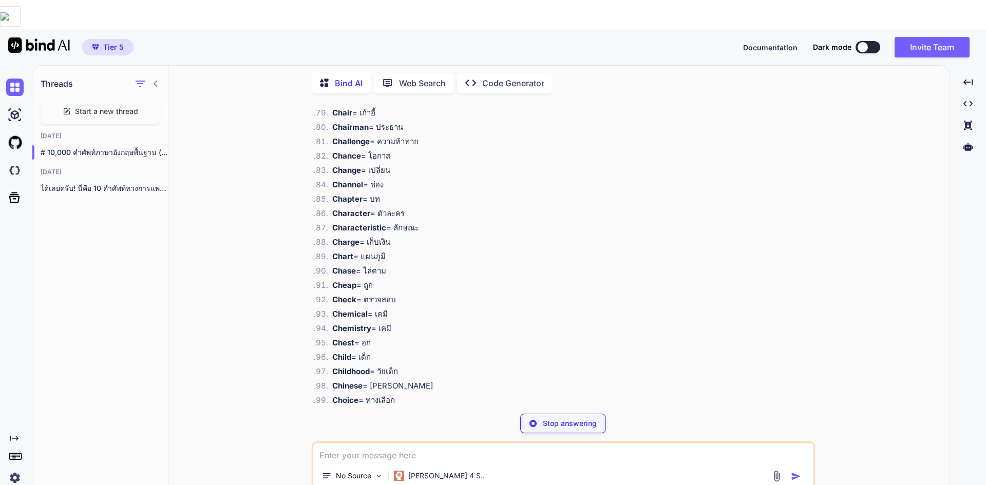
drag, startPoint x: 396, startPoint y: 288, endPoint x: 516, endPoint y: 288, distance: 120.2
click at [515, 323] on li "Chemistry = เคมี" at bounding box center [568, 330] width 489 height 14
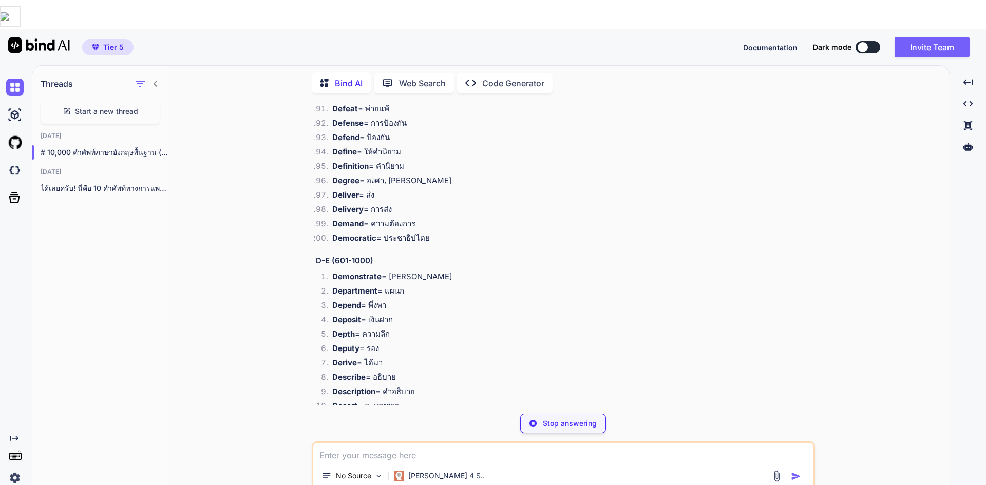
scroll to position [9759, 0]
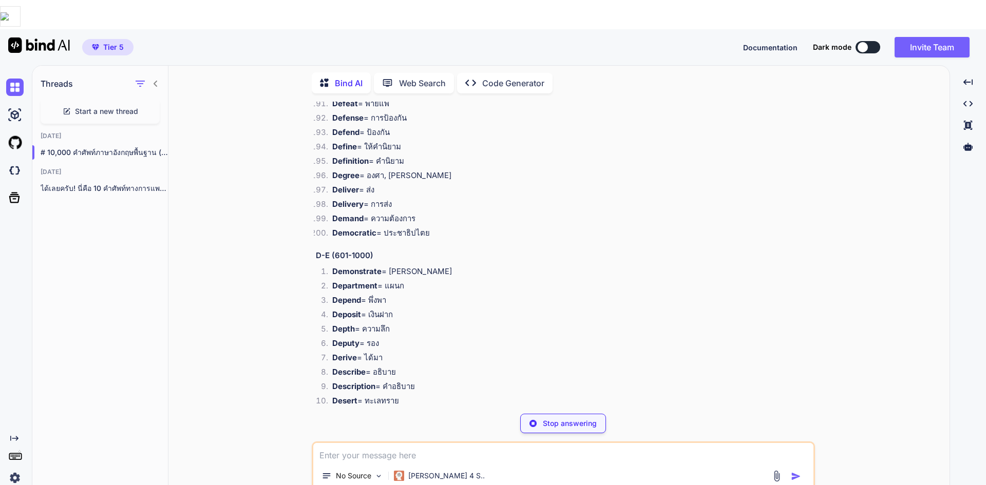
type textarea "x"
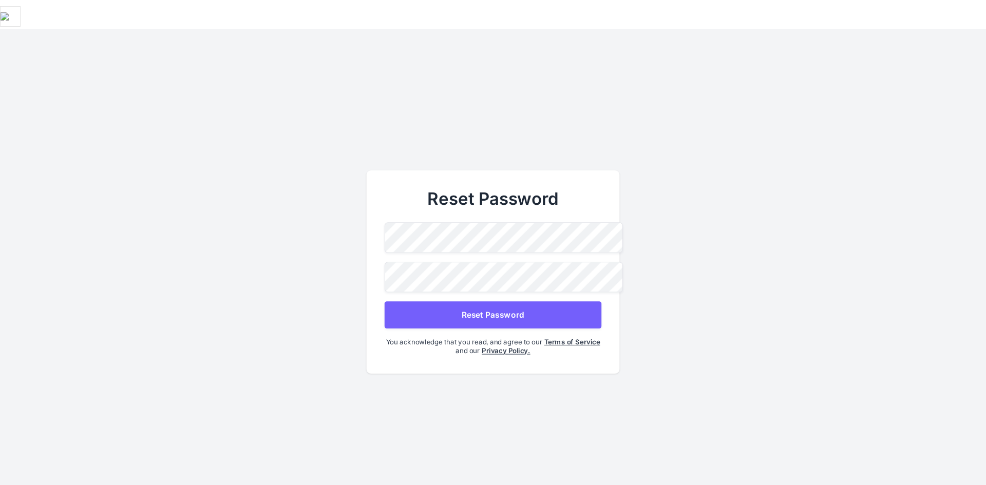
click at [499, 301] on button "Reset Password" at bounding box center [493, 314] width 217 height 27
